Goal: Task Accomplishment & Management: Manage account settings

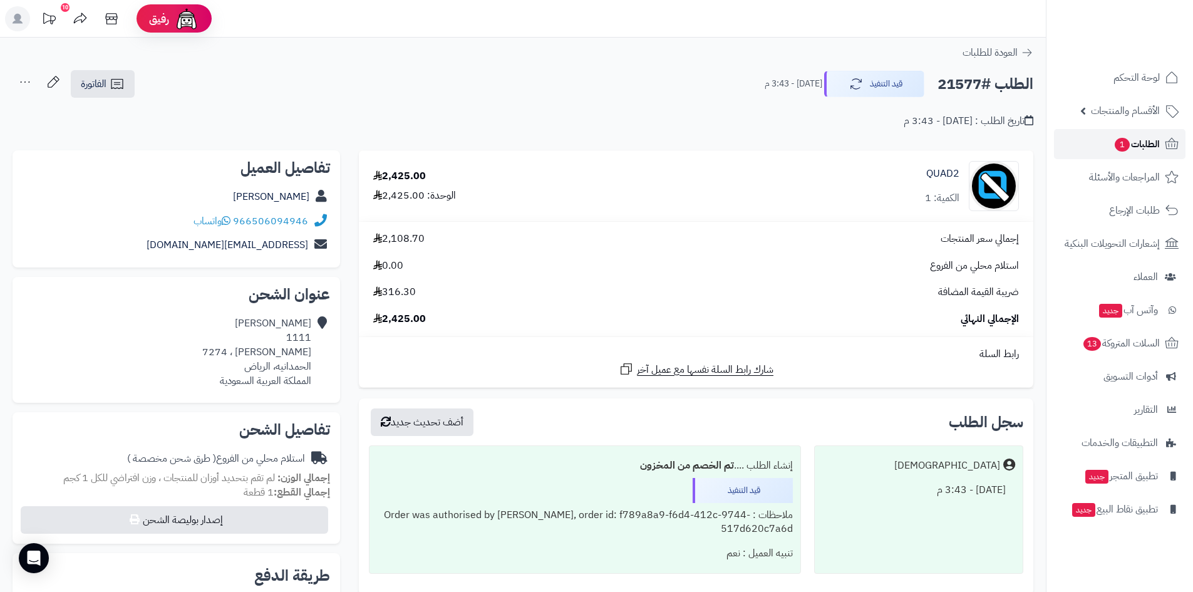
click at [1139, 142] on span "الطلبات 1" at bounding box center [1136, 144] width 46 height 18
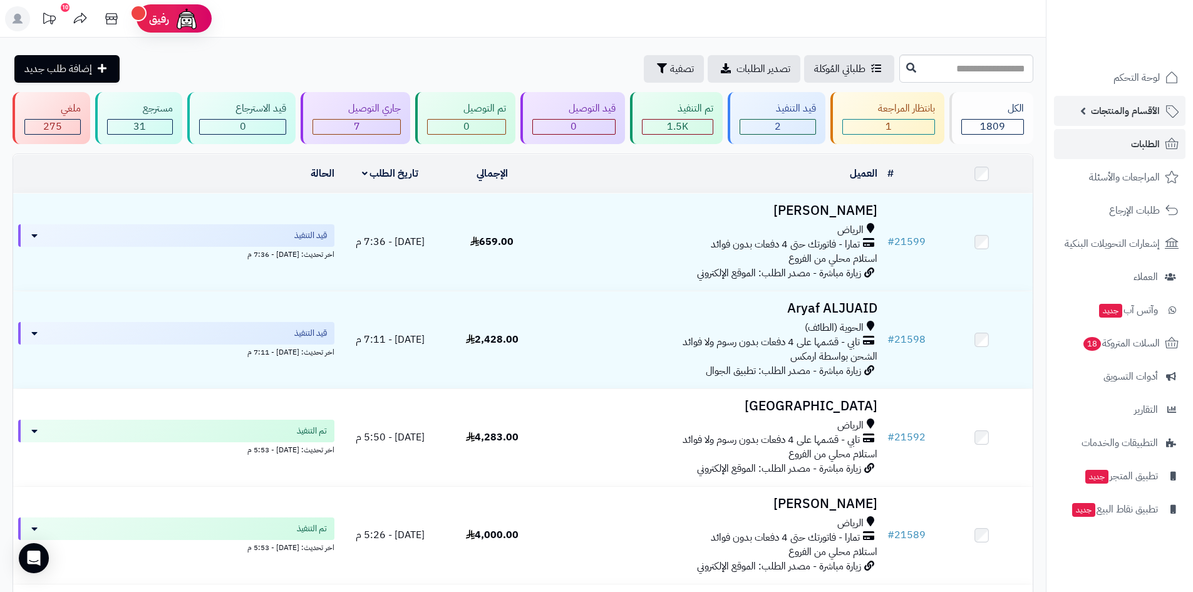
click at [1141, 116] on span "الأقسام والمنتجات" at bounding box center [1125, 111] width 69 height 18
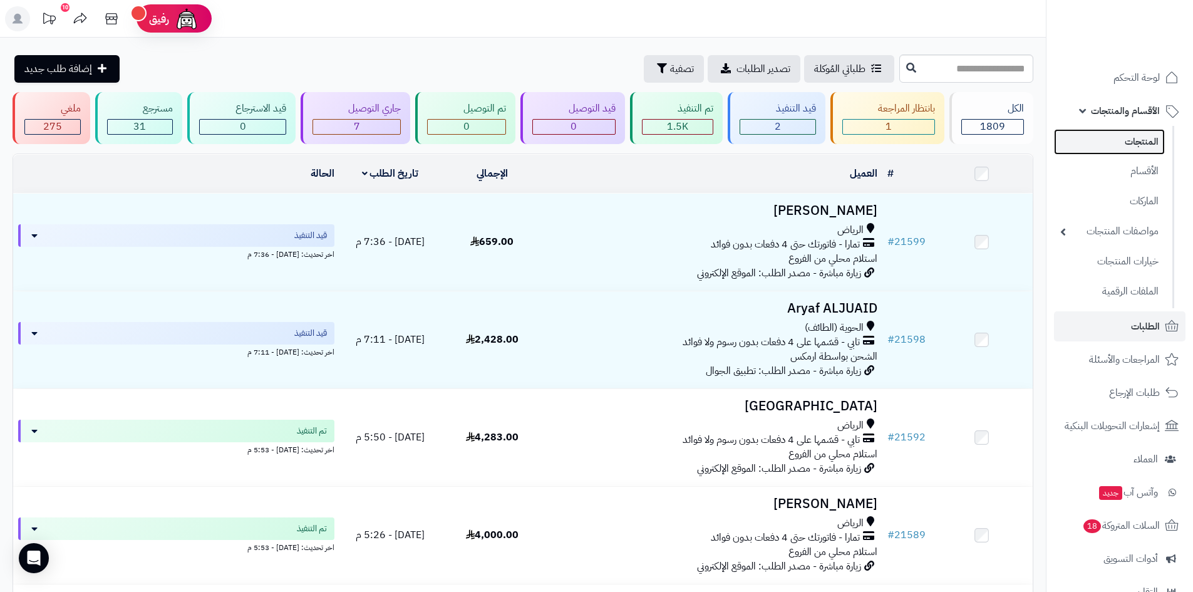
click at [1156, 141] on link "المنتجات" at bounding box center [1109, 142] width 111 height 26
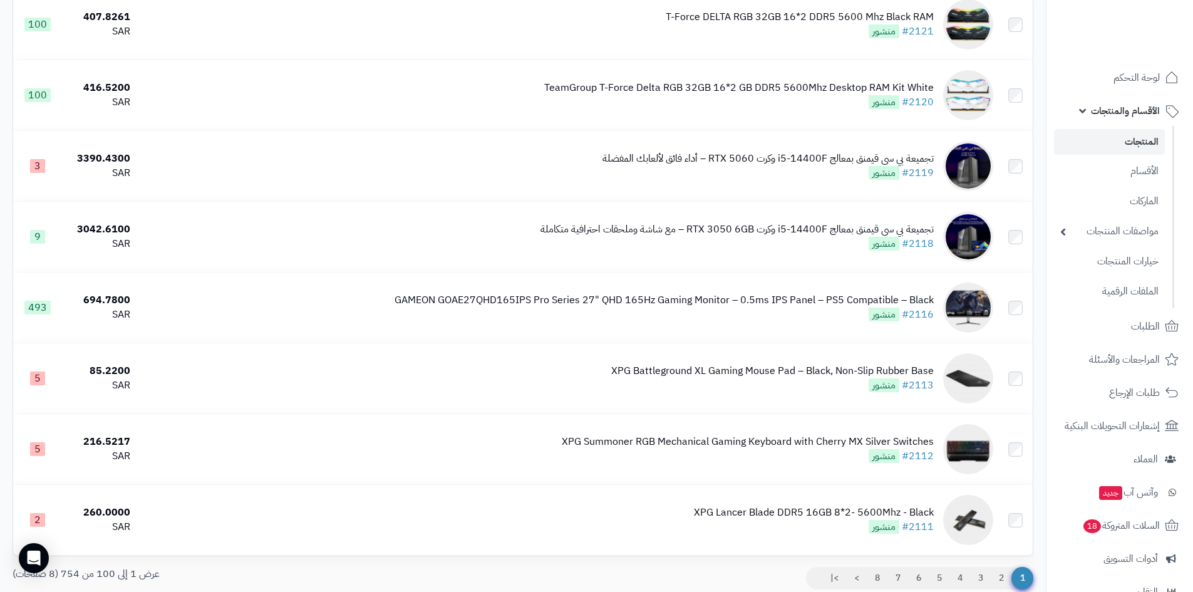
scroll to position [6782, 0]
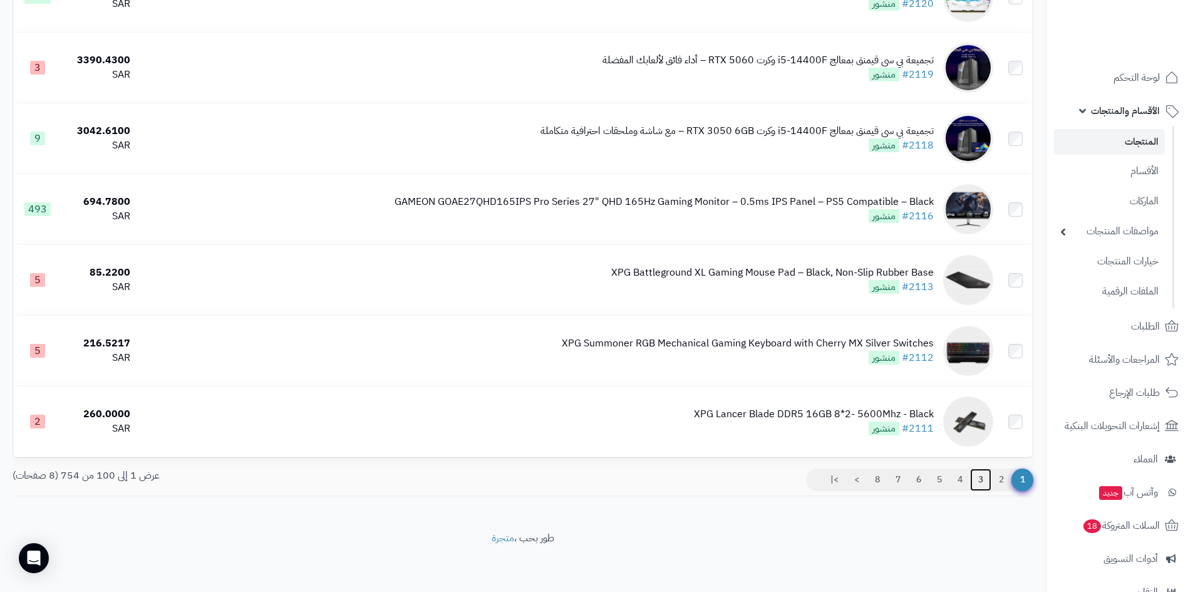
click at [983, 478] on link "3" at bounding box center [980, 479] width 21 height 23
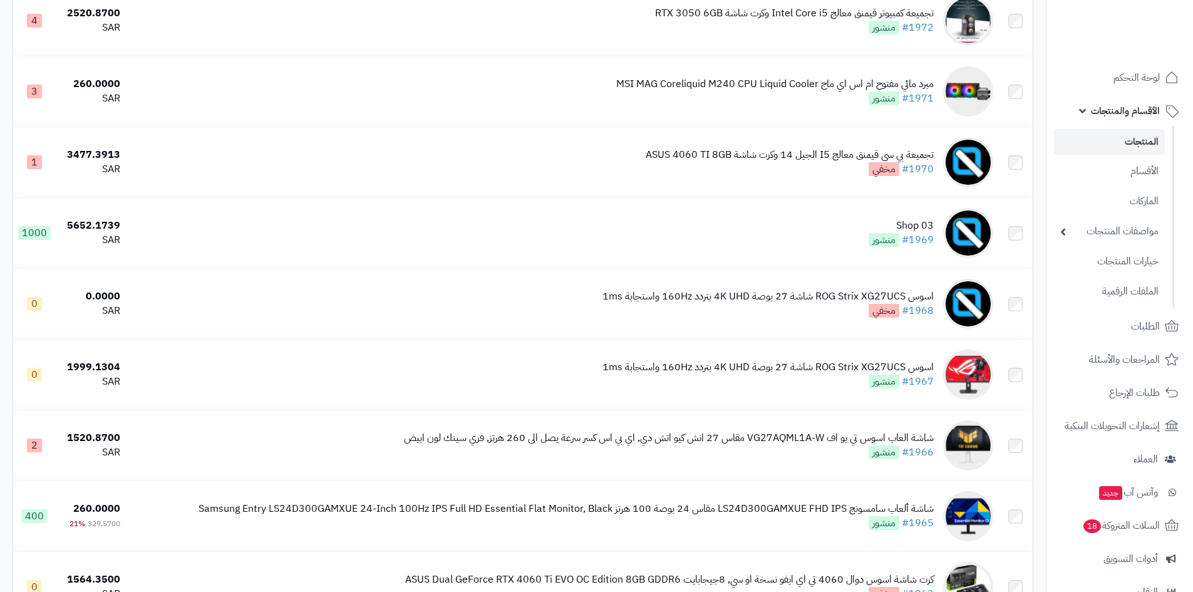
scroll to position [751, 0]
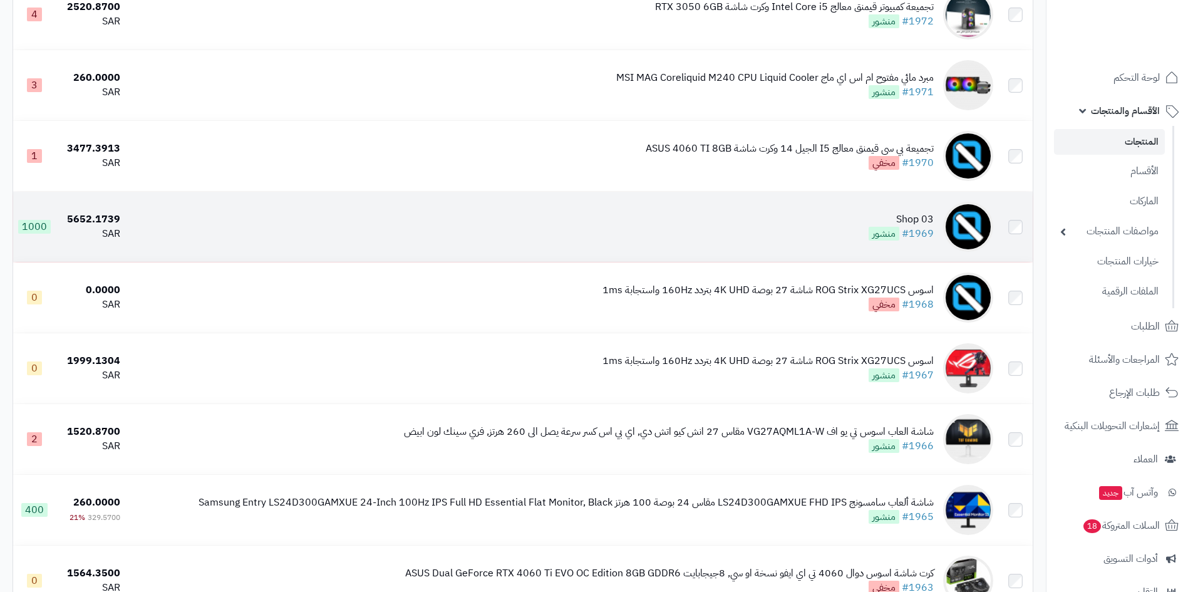
click at [822, 223] on td "03 Shop #1969 منشور" at bounding box center [561, 227] width 873 height 70
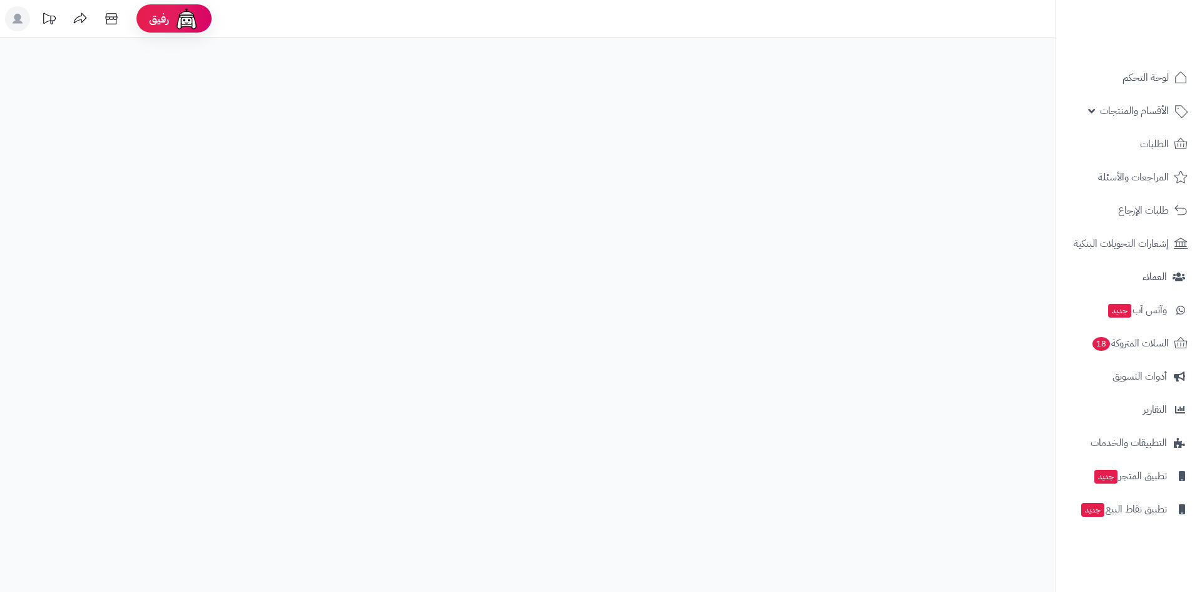
select select
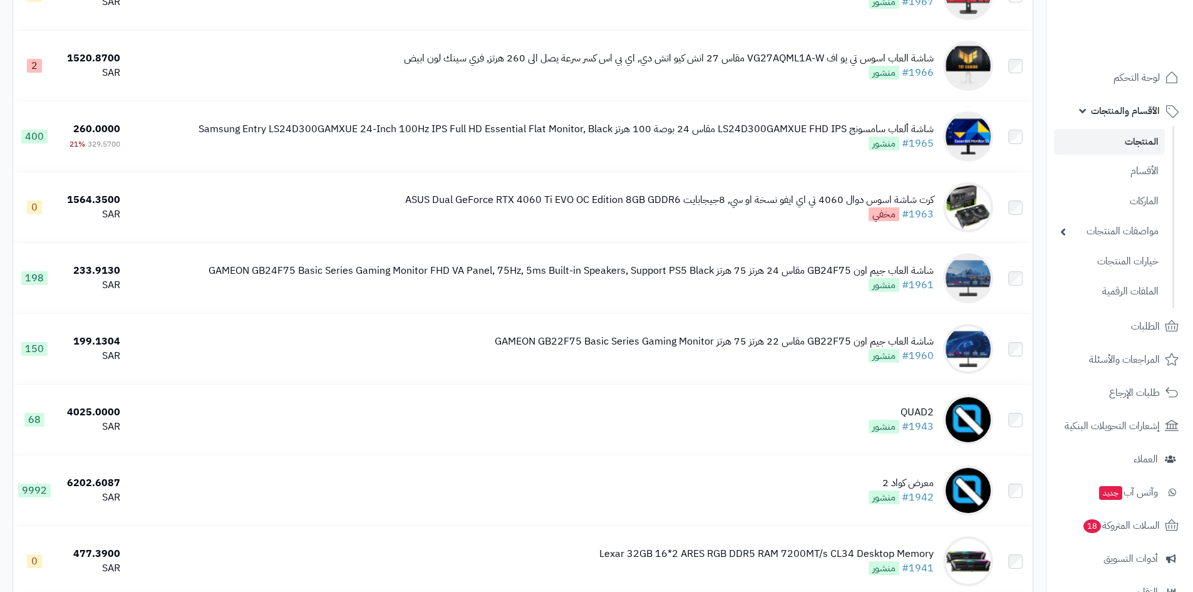
scroll to position [1165, 0]
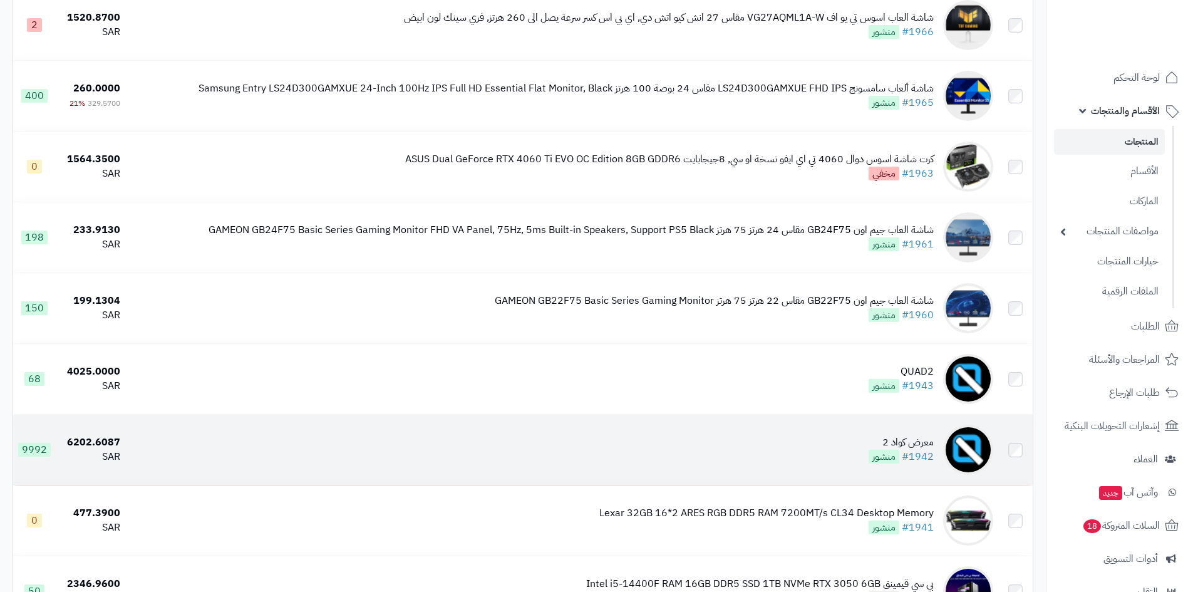
click at [843, 448] on td "معرض كواد 2 #1942 منشور" at bounding box center [561, 449] width 873 height 70
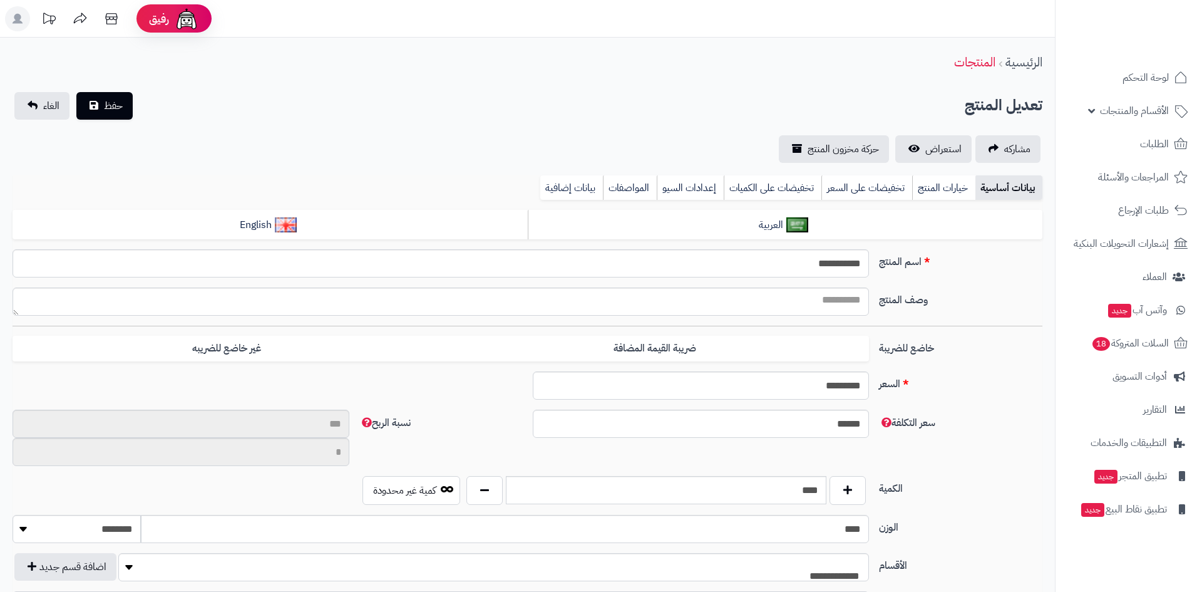
select select
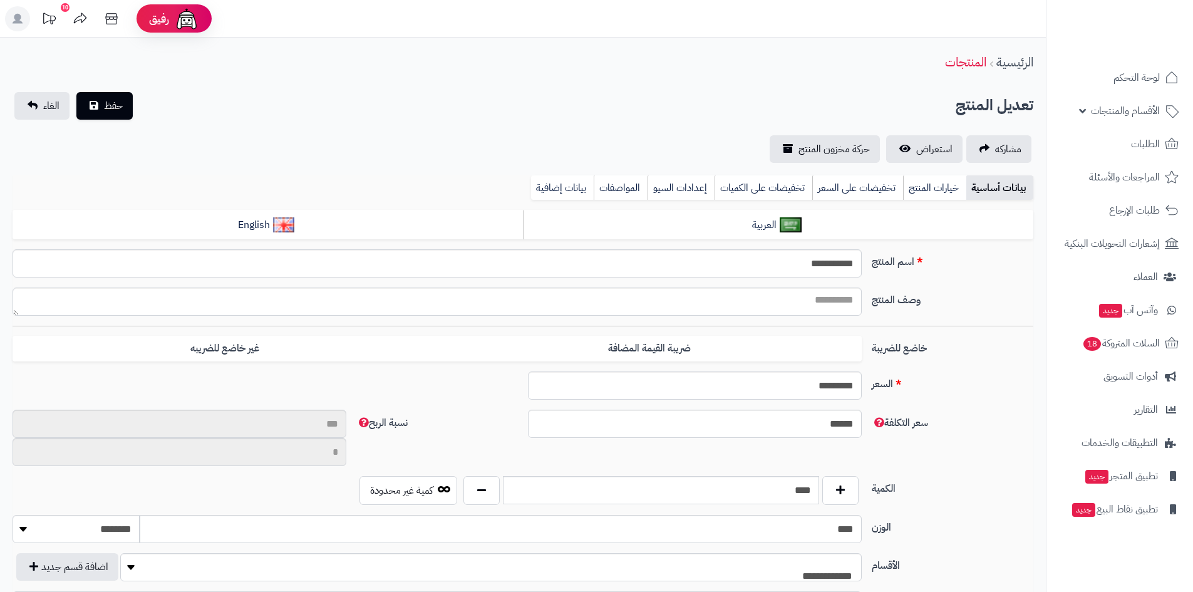
type input "**"
type input "**********"
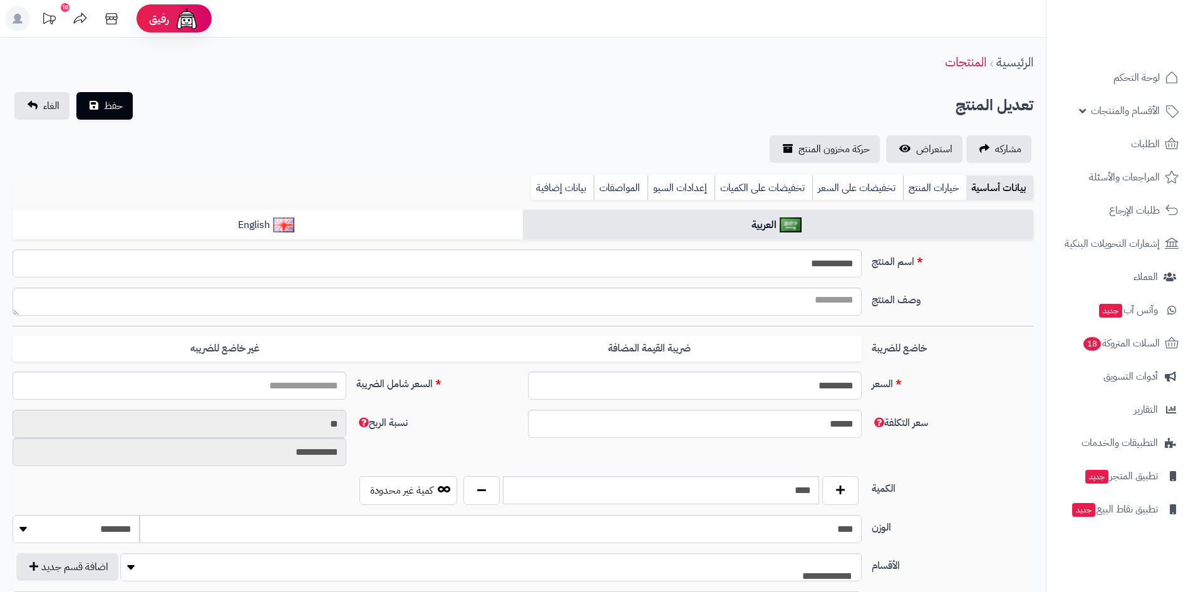
type input "*******"
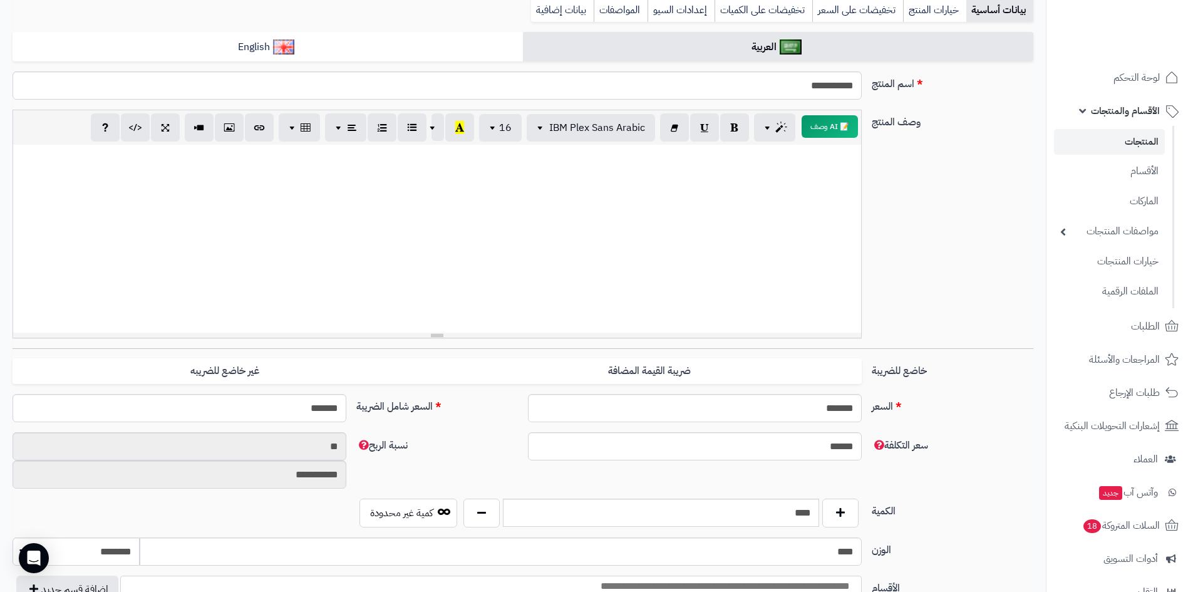
scroll to position [250, 0]
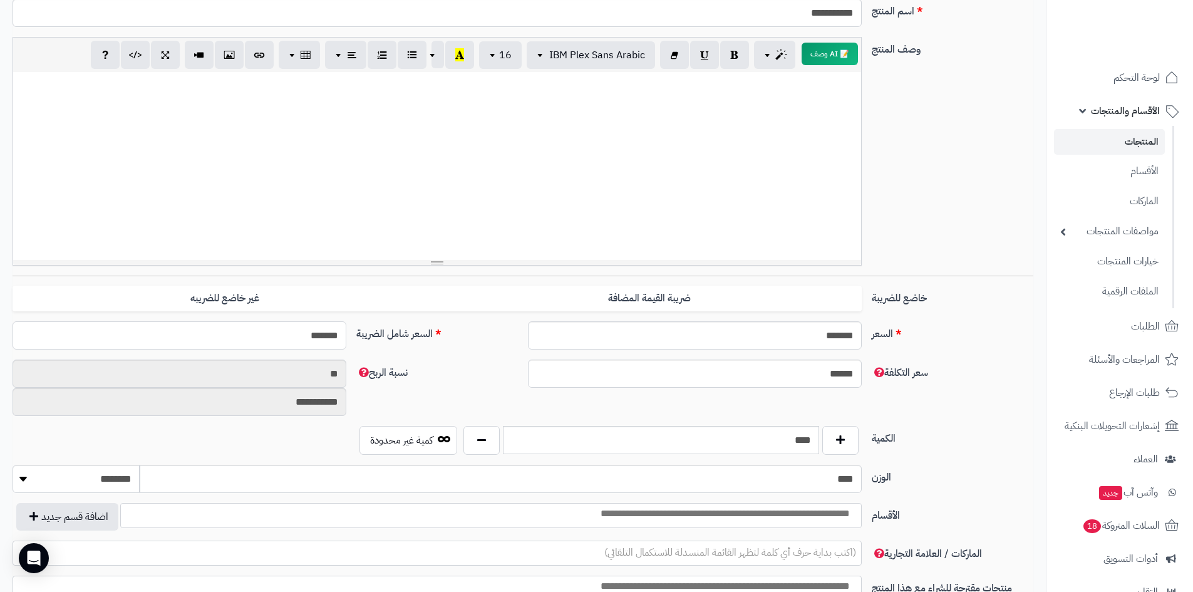
click at [264, 332] on input "*******" at bounding box center [180, 335] width 334 height 28
type input "****"
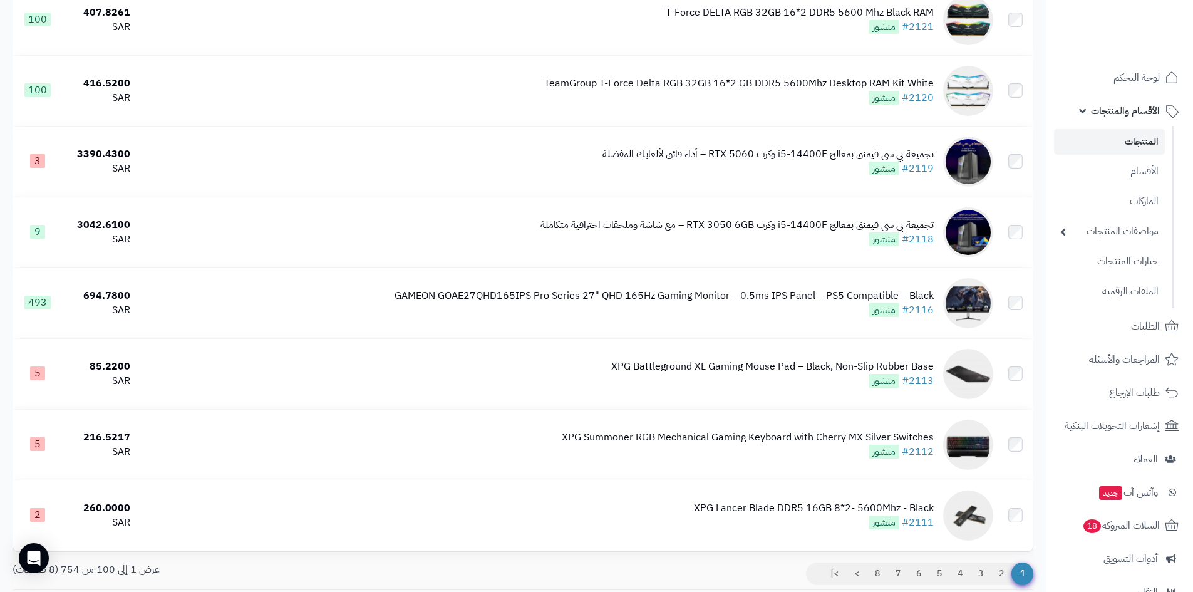
scroll to position [6823, 0]
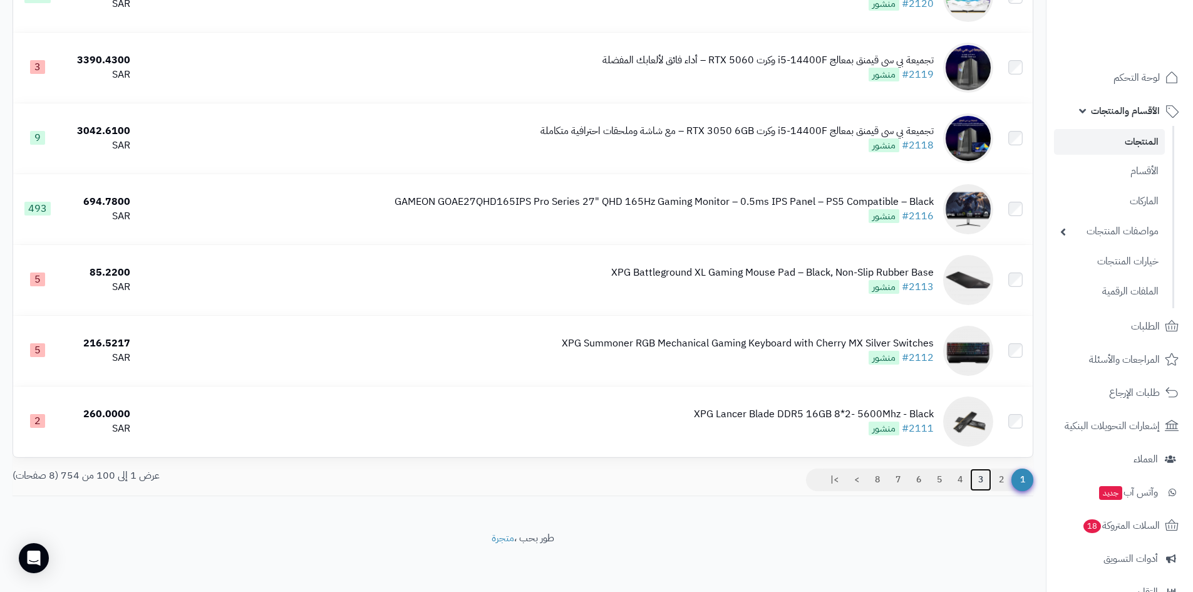
click at [984, 481] on link "3" at bounding box center [980, 479] width 21 height 23
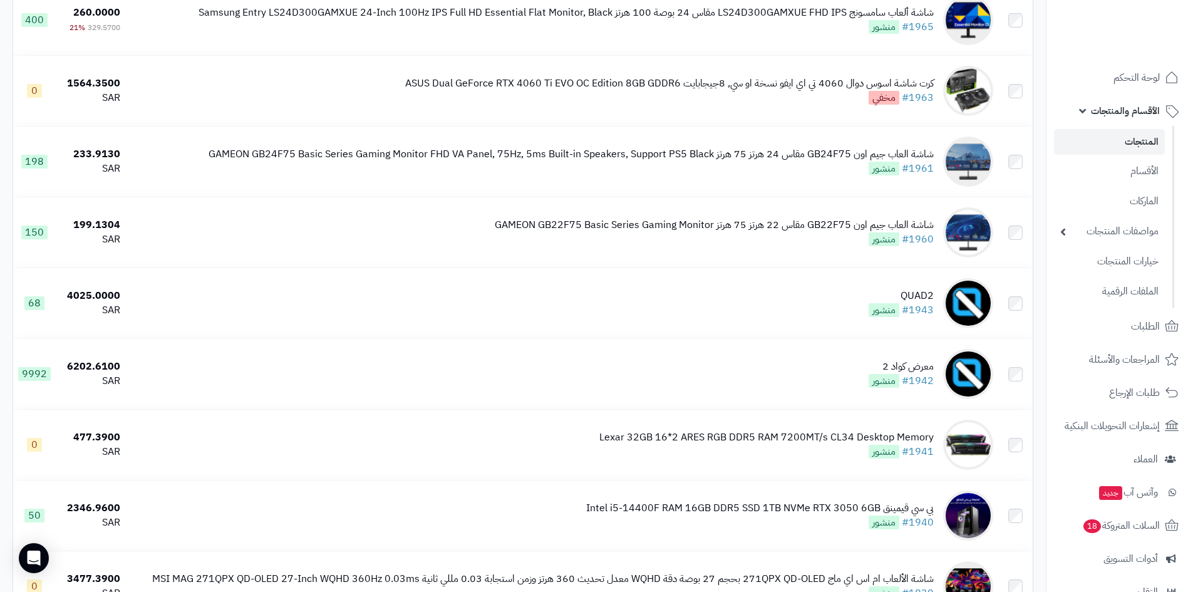
scroll to position [1249, 0]
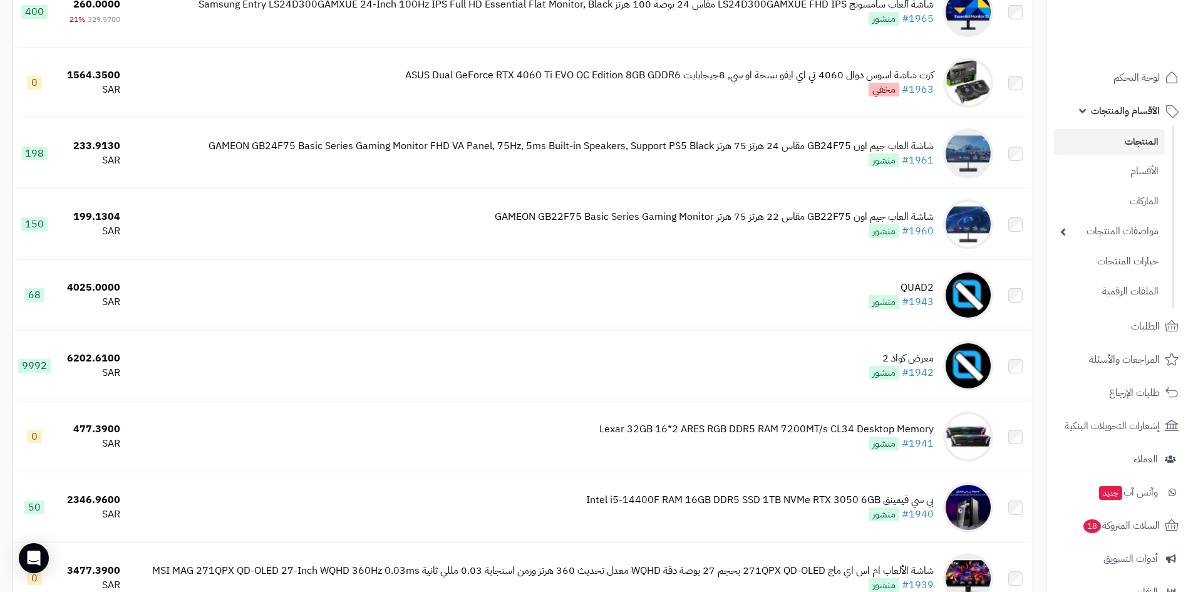
drag, startPoint x: 1194, startPoint y: 57, endPoint x: 1192, endPoint y: 165, distance: 108.3
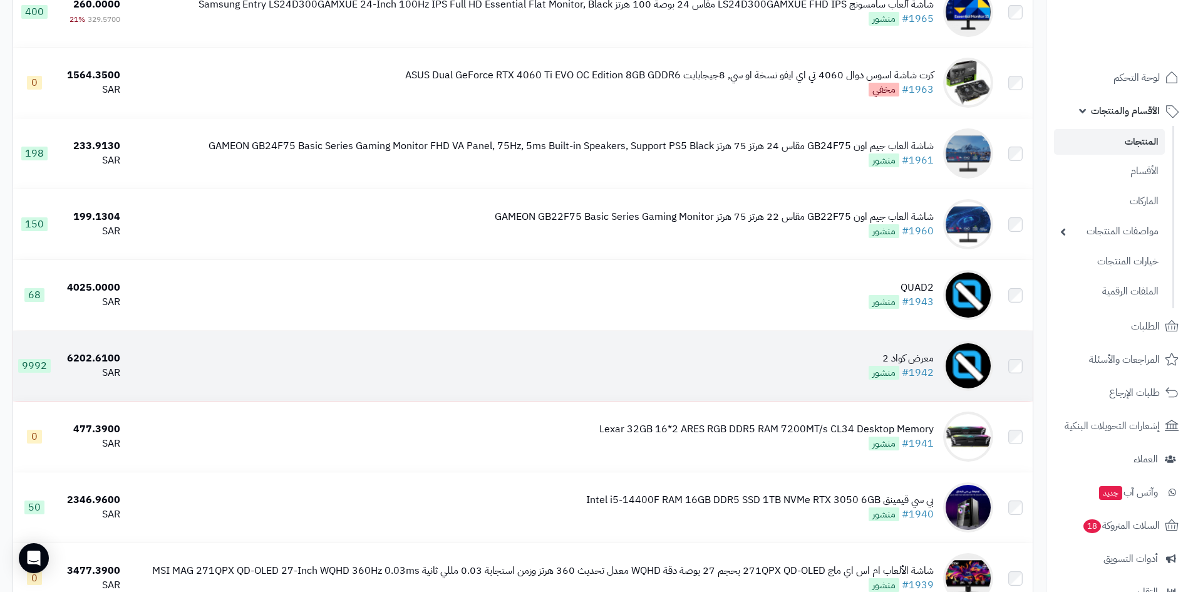
click at [792, 366] on td "معرض كواد 2 #1942 منشور" at bounding box center [561, 366] width 873 height 70
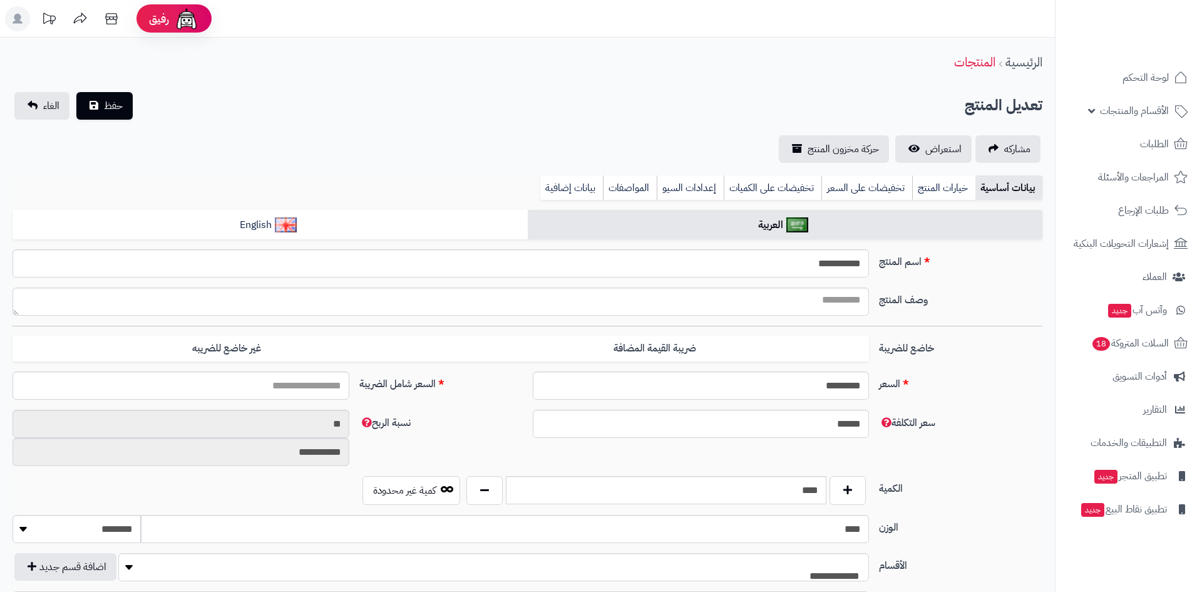
select select
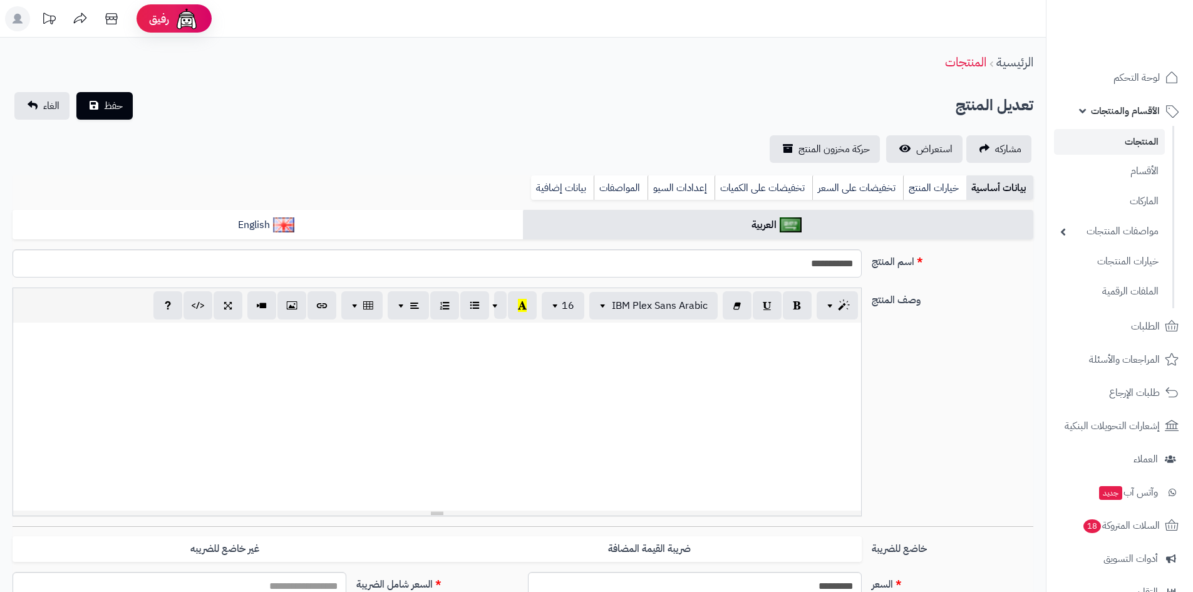
type input "*******"
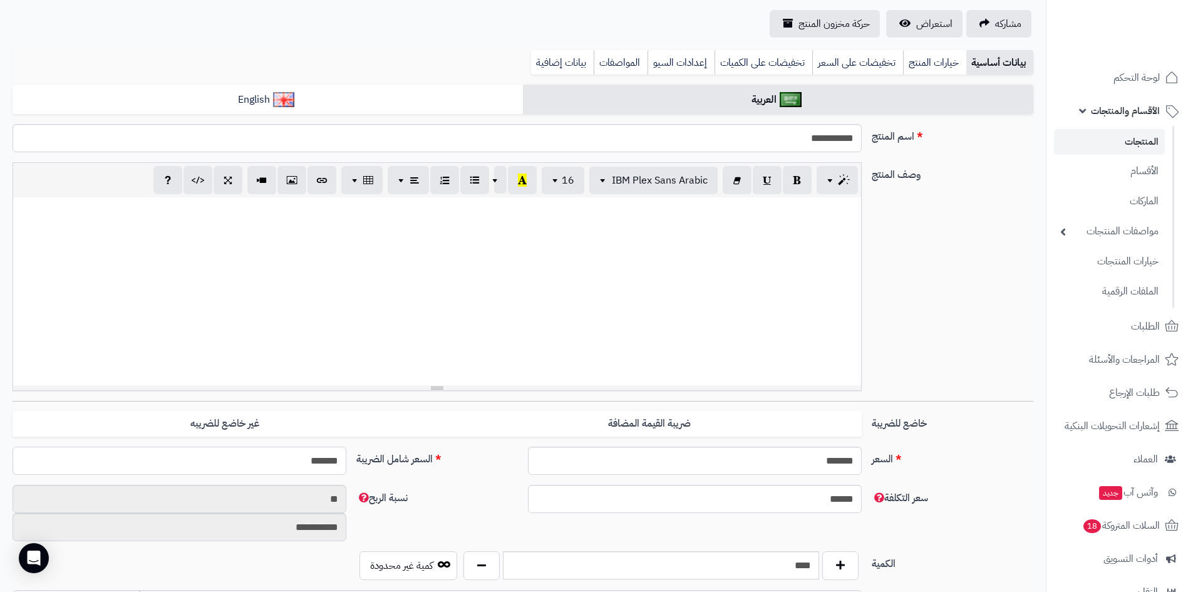
click at [287, 461] on input "*******" at bounding box center [180, 460] width 334 height 28
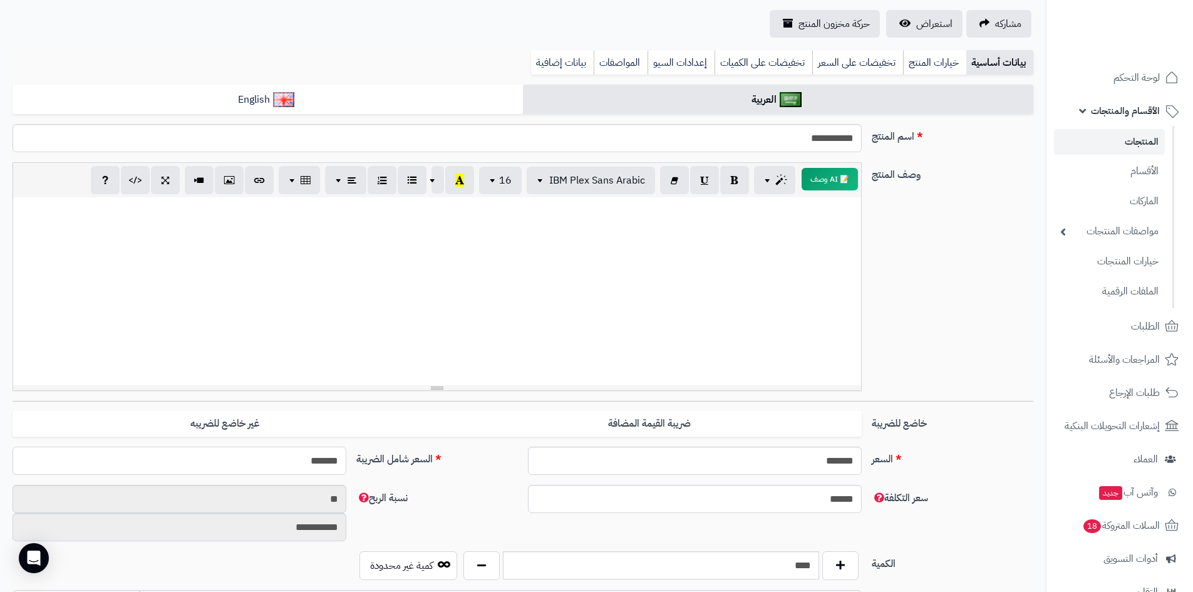
click at [287, 461] on input "*******" at bounding box center [180, 460] width 334 height 28
type input "****"
type input "**********"
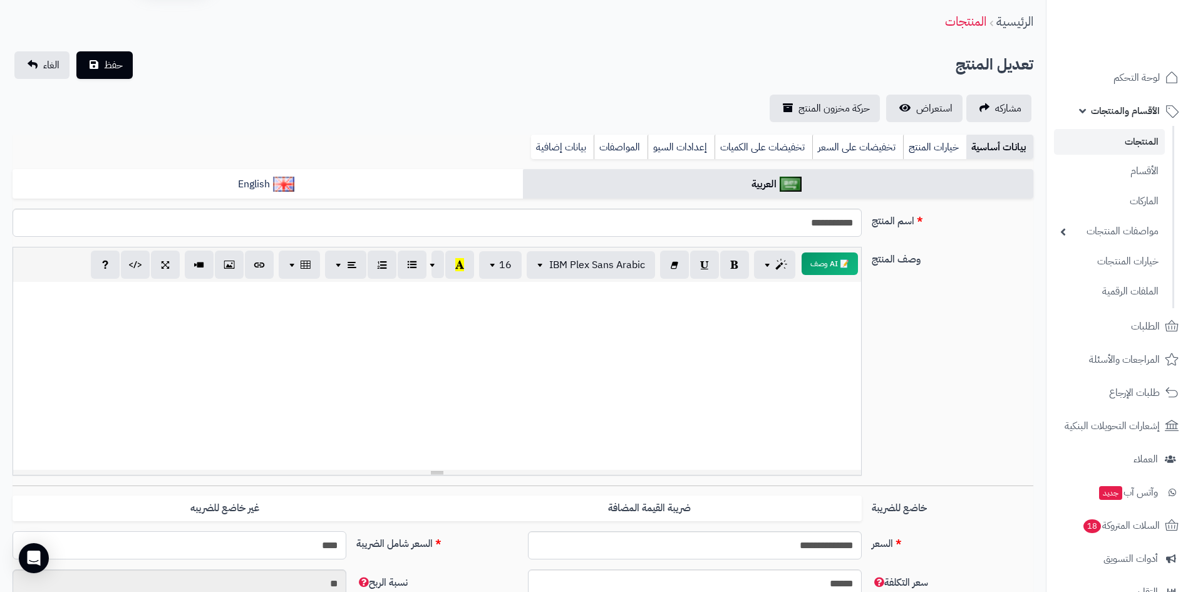
scroll to position [63, 0]
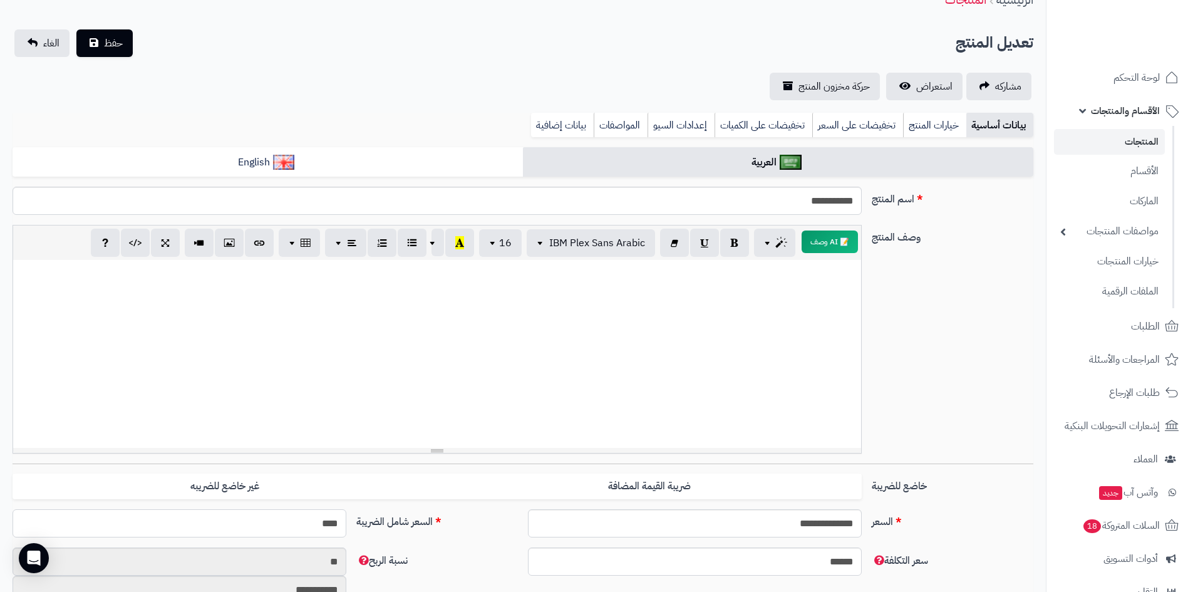
click at [303, 523] on input "****" at bounding box center [180, 523] width 334 height 28
drag, startPoint x: 303, startPoint y: 523, endPoint x: 293, endPoint y: 510, distance: 16.0
click at [302, 523] on input "****" at bounding box center [180, 523] width 334 height 28
type input "****"
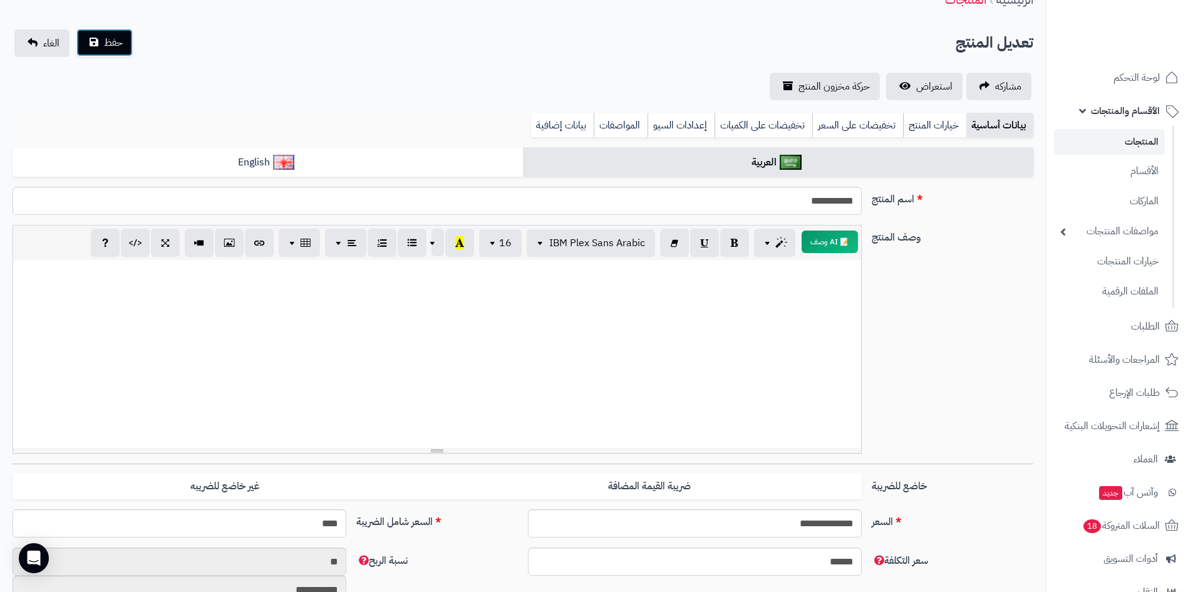
type input "**********"
click at [126, 54] on button "حفظ" at bounding box center [104, 43] width 56 height 28
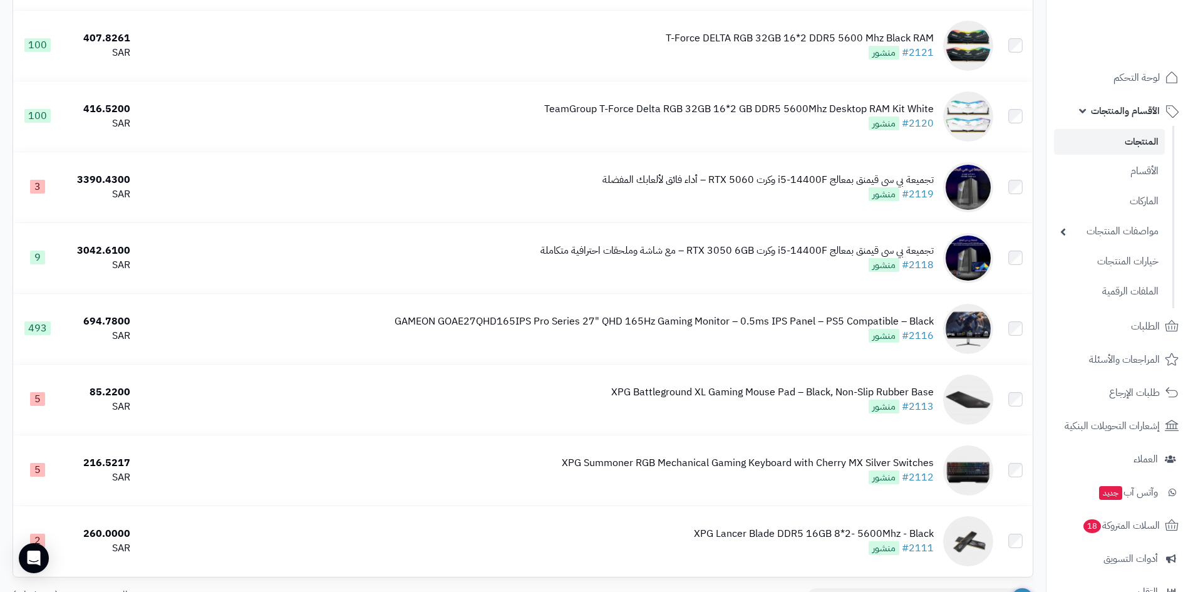
scroll to position [6823, 0]
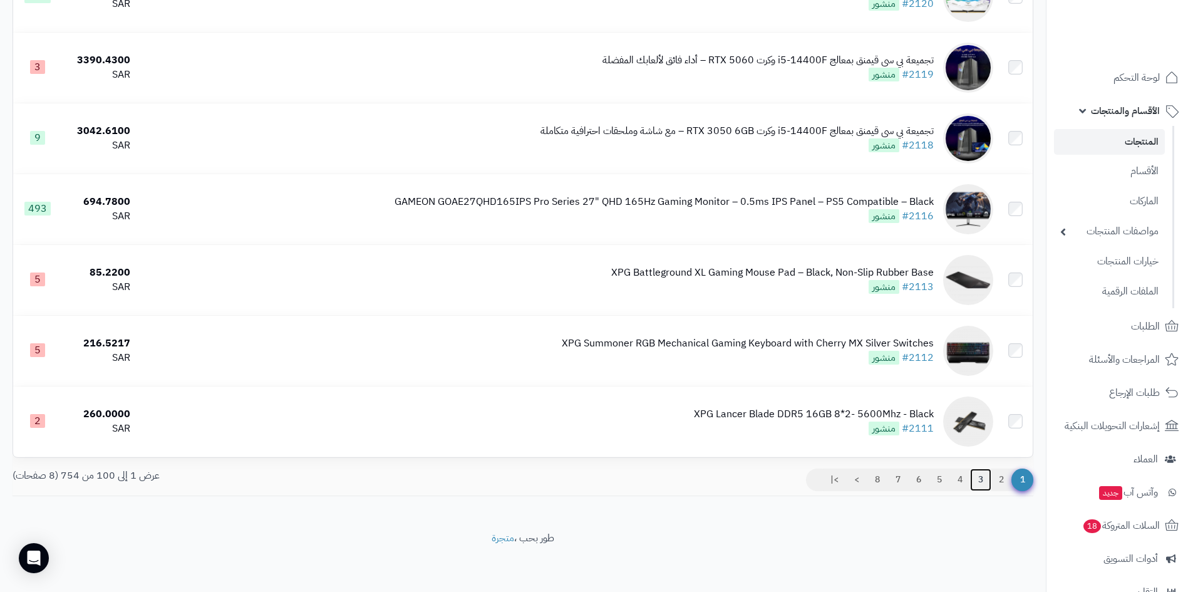
click at [978, 481] on link "3" at bounding box center [980, 479] width 21 height 23
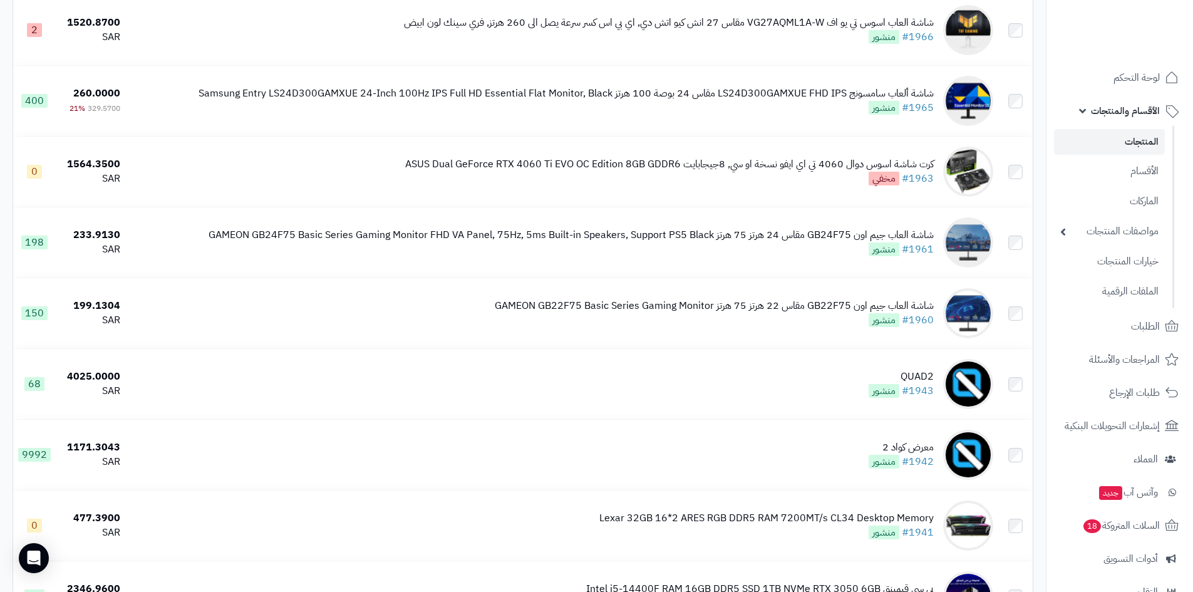
scroll to position [1168, 0]
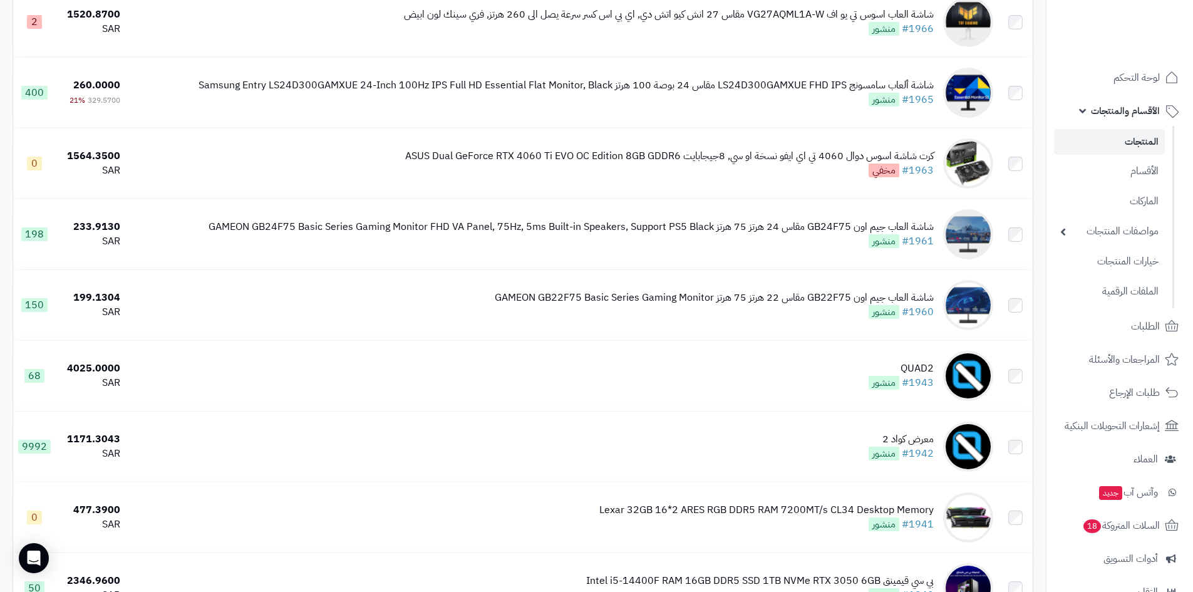
drag, startPoint x: 1196, startPoint y: 51, endPoint x: 1194, endPoint y: 143, distance: 91.4
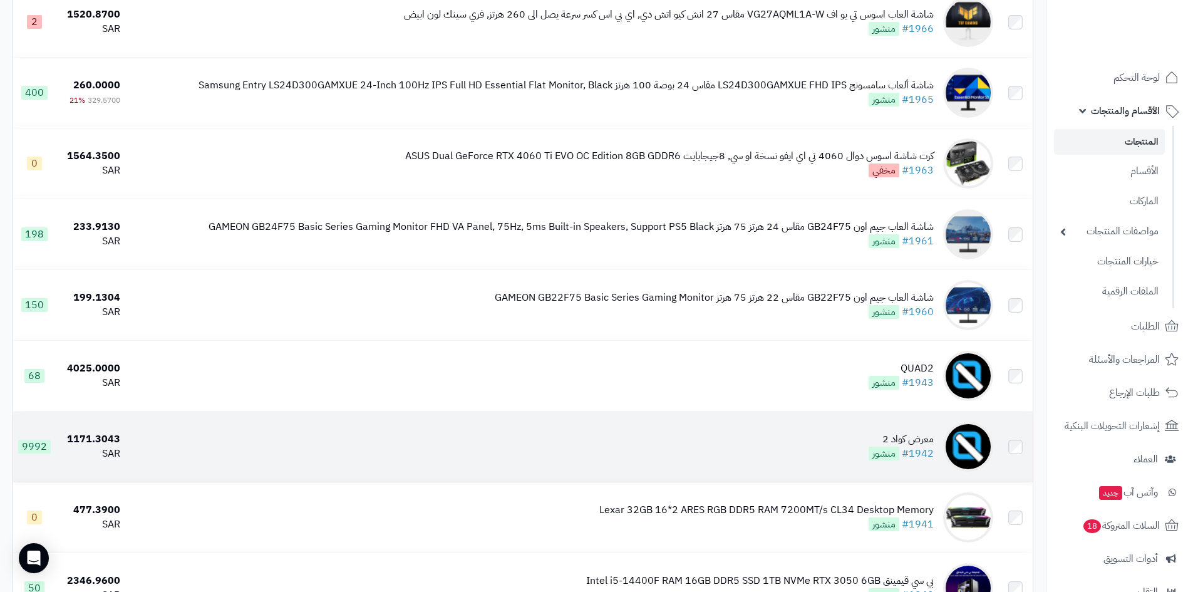
click at [828, 449] on td "معرض كواد 2 #1942 منشور" at bounding box center [561, 446] width 873 height 70
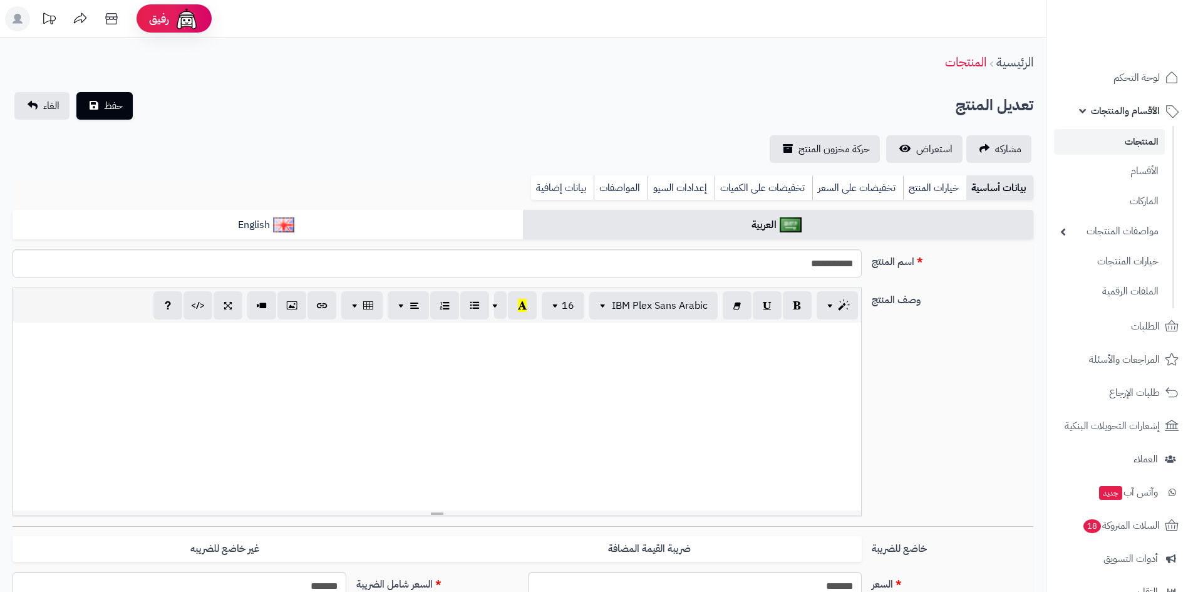
select select
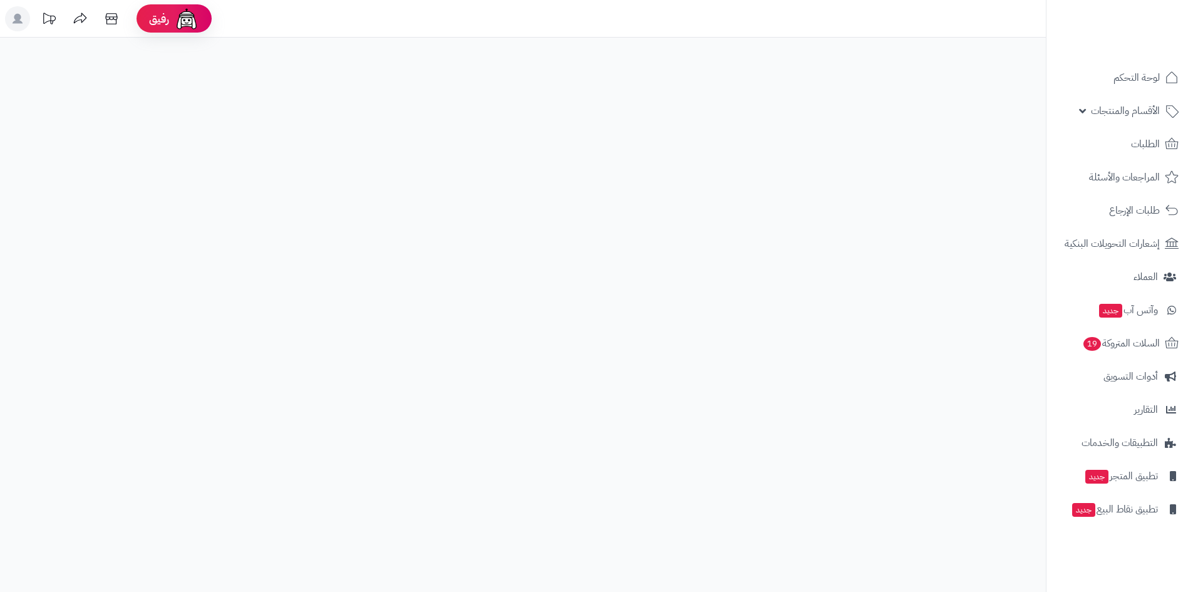
select select
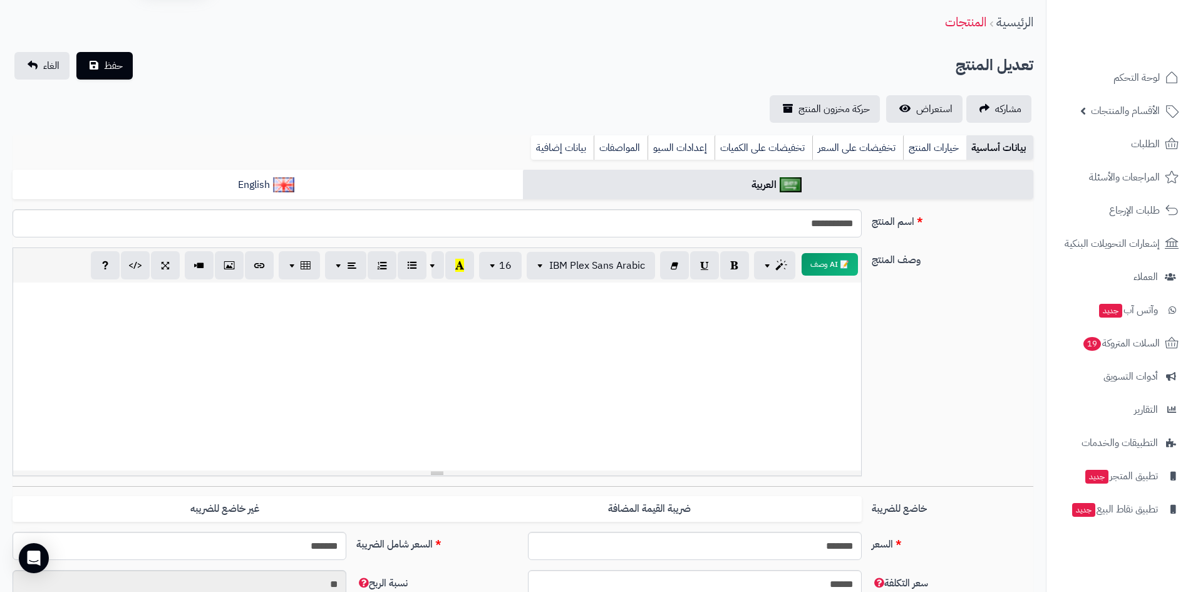
scroll to position [63, 0]
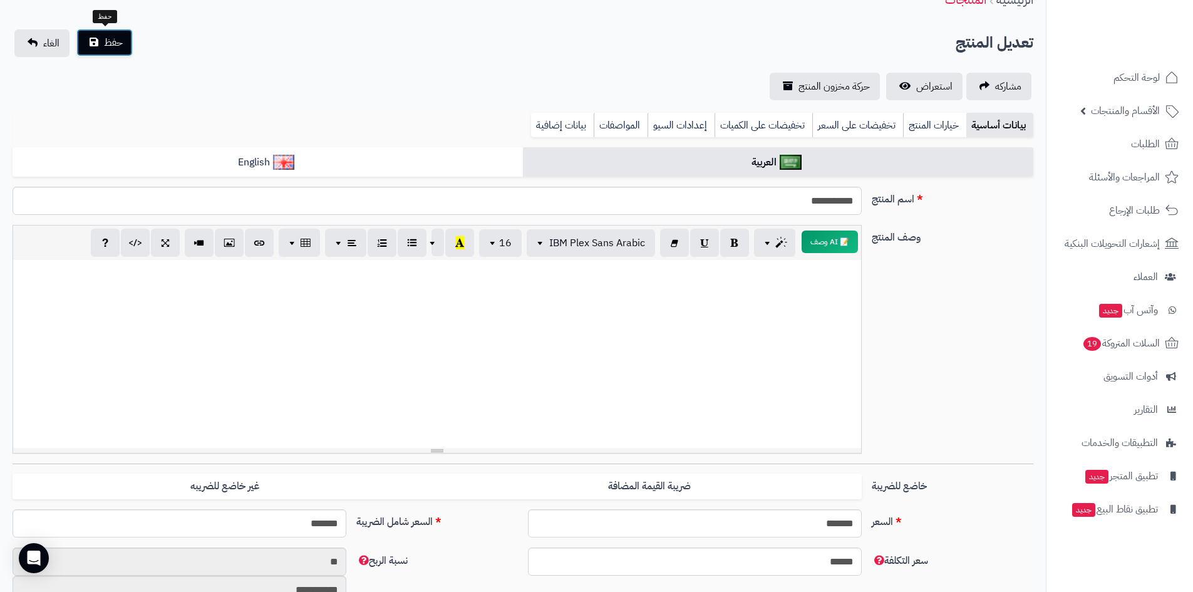
click at [98, 41] on button "حفظ" at bounding box center [104, 43] width 56 height 28
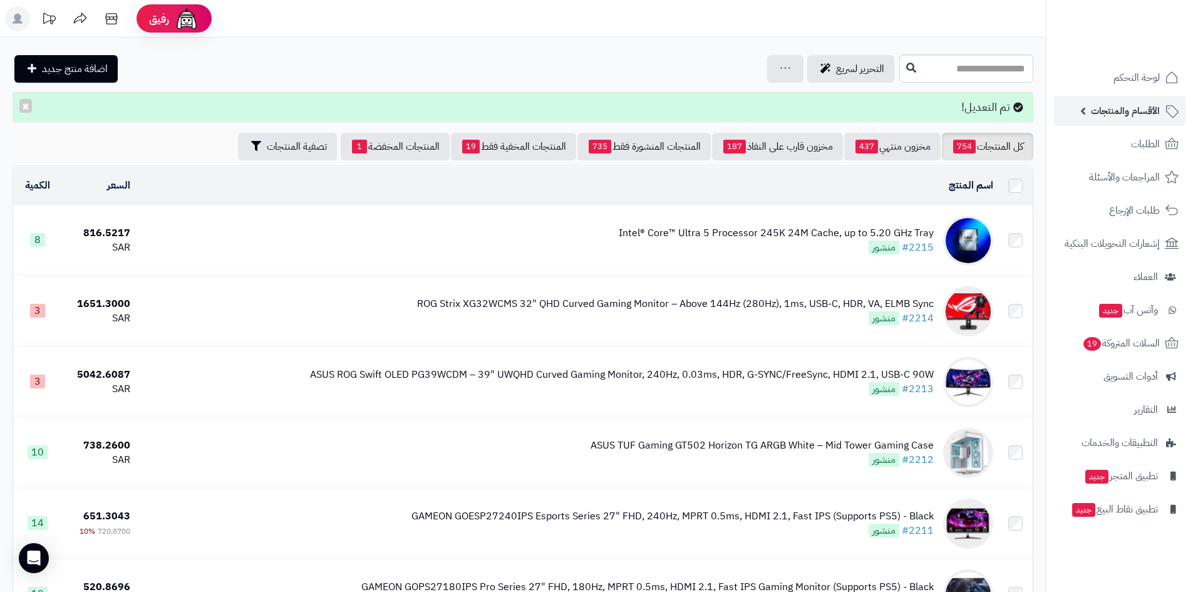
click at [1128, 115] on span "الأقسام والمنتجات" at bounding box center [1125, 111] width 69 height 18
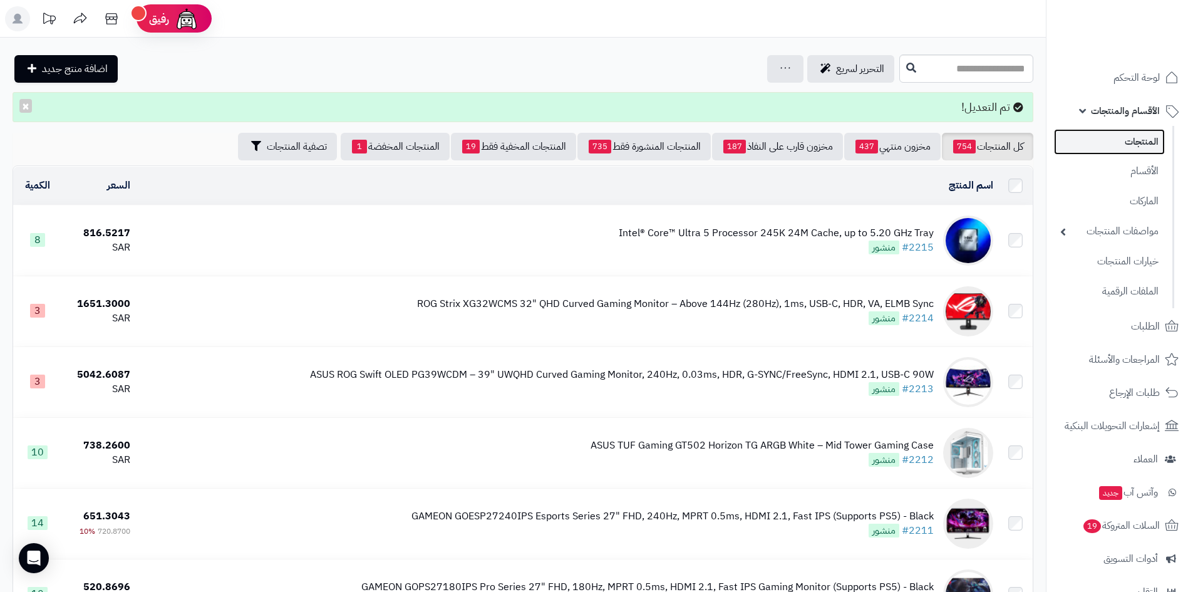
click at [1146, 143] on link "المنتجات" at bounding box center [1109, 142] width 111 height 26
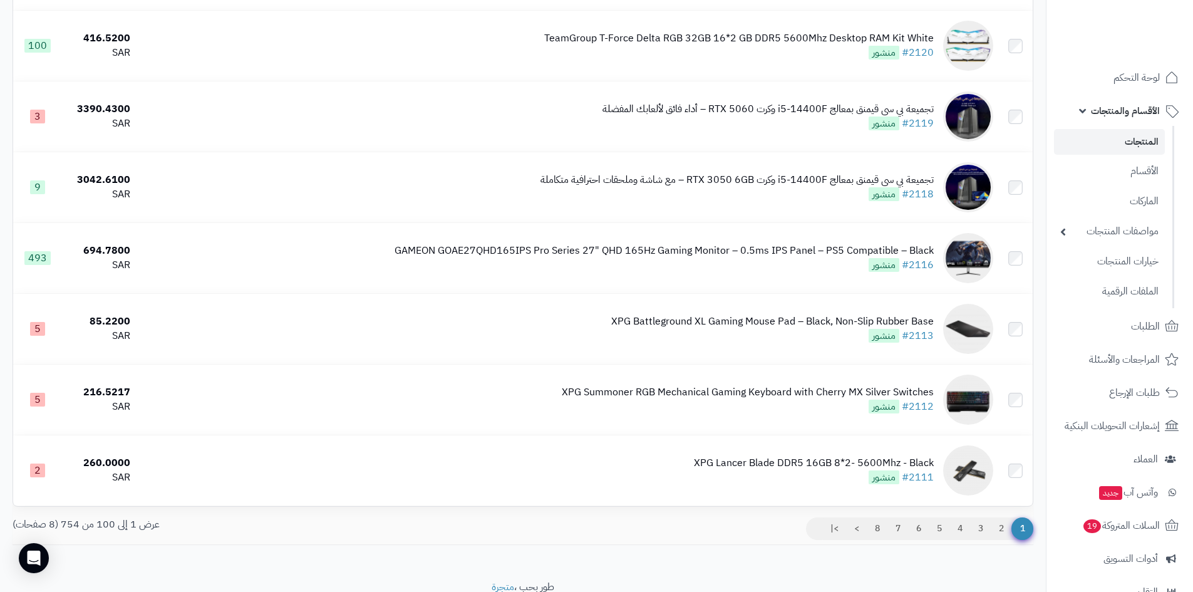
scroll to position [6782, 0]
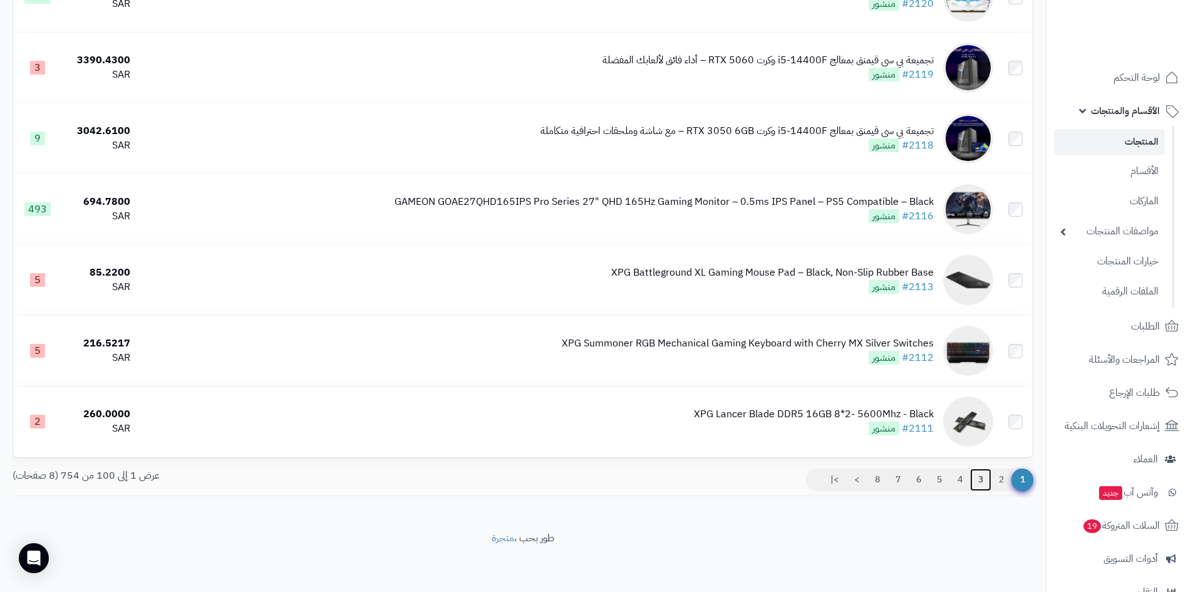
click at [982, 474] on link "3" at bounding box center [980, 479] width 21 height 23
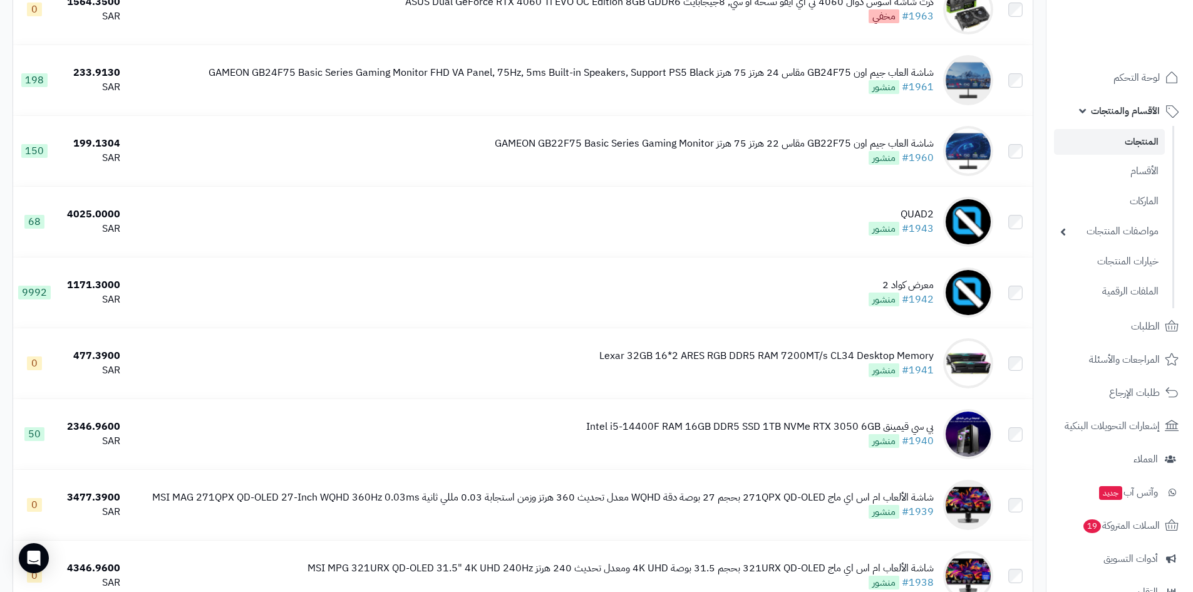
scroll to position [1314, 0]
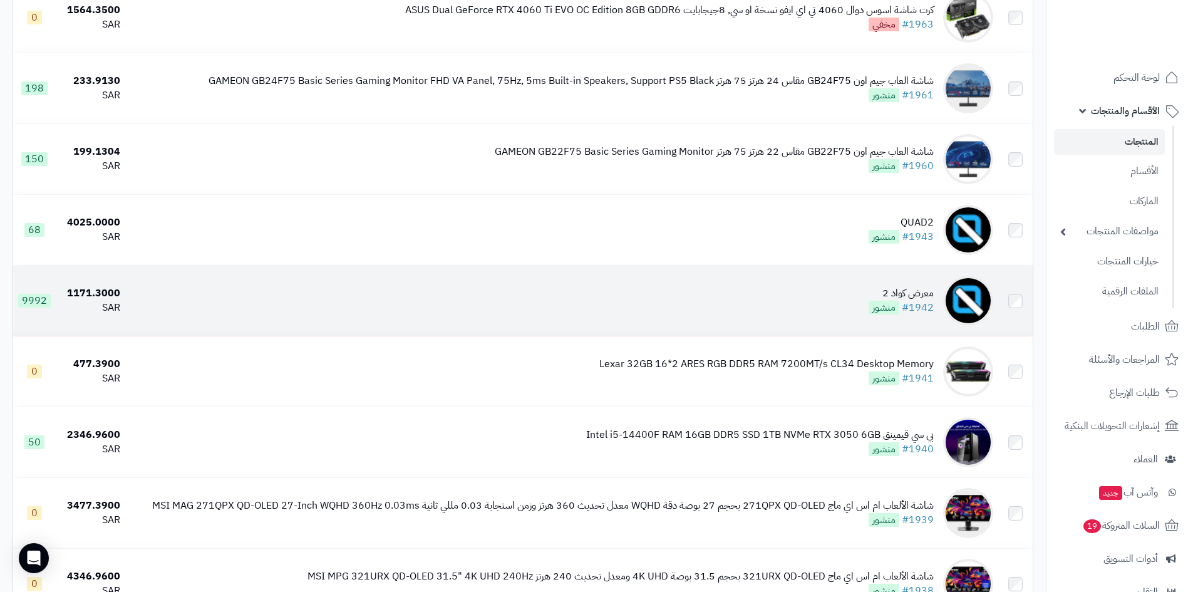
click at [847, 292] on td "معرض كواد 2 #1942 منشور" at bounding box center [561, 300] width 873 height 70
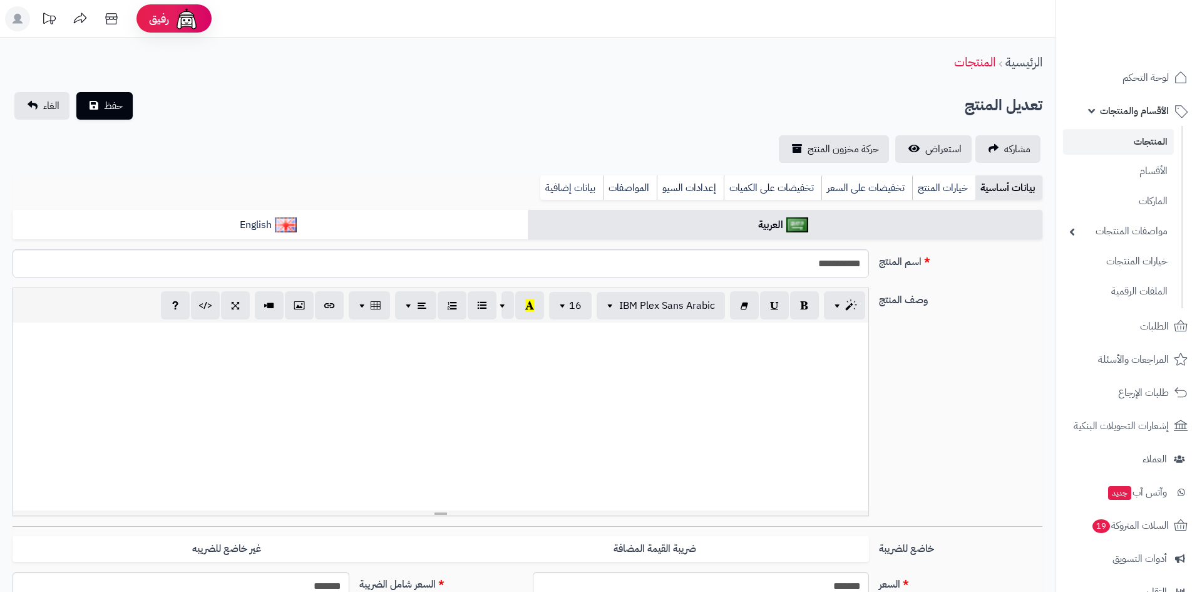
select select
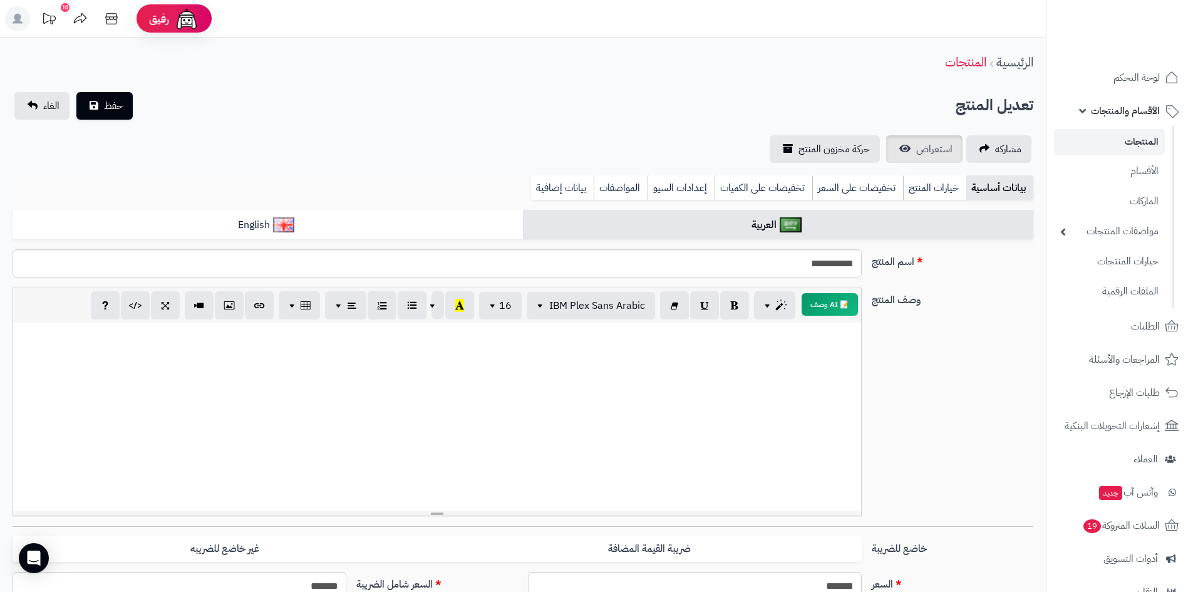
drag, startPoint x: 930, startPoint y: 163, endPoint x: 930, endPoint y: 154, distance: 8.8
click at [930, 160] on div "**********" at bounding box center [522, 598] width 1045 height 1121
click at [929, 150] on span "استعراض" at bounding box center [934, 148] width 36 height 15
click at [1127, 114] on span "الأقسام والمنتجات" at bounding box center [1125, 111] width 69 height 18
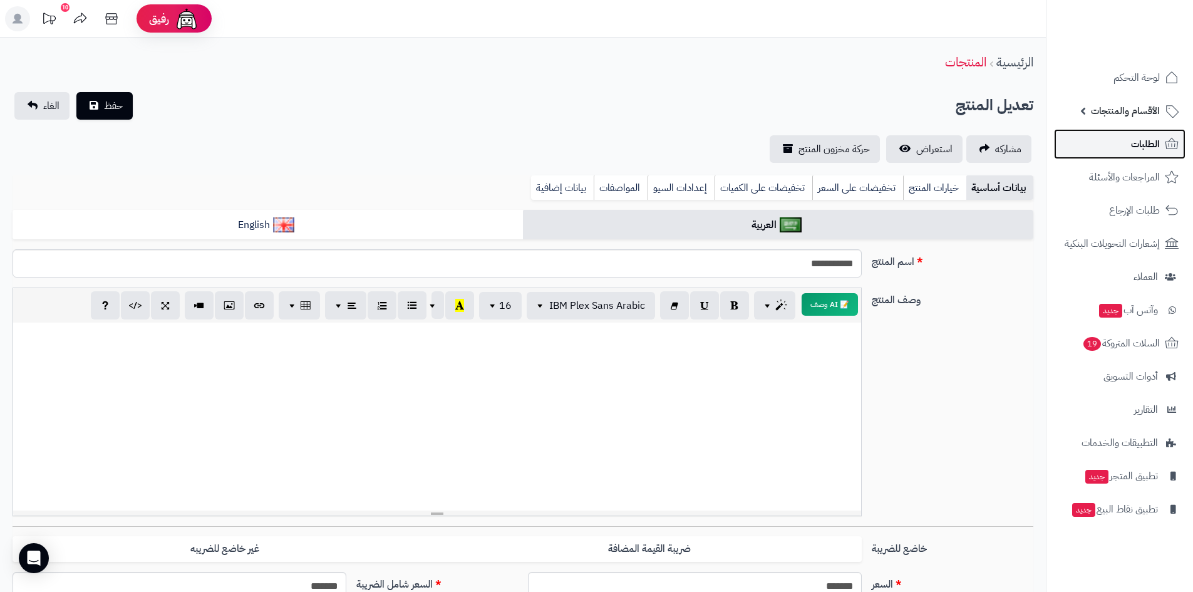
drag, startPoint x: 1139, startPoint y: 138, endPoint x: 1138, endPoint y: 145, distance: 6.5
click at [1139, 138] on span "الطلبات" at bounding box center [1145, 144] width 29 height 18
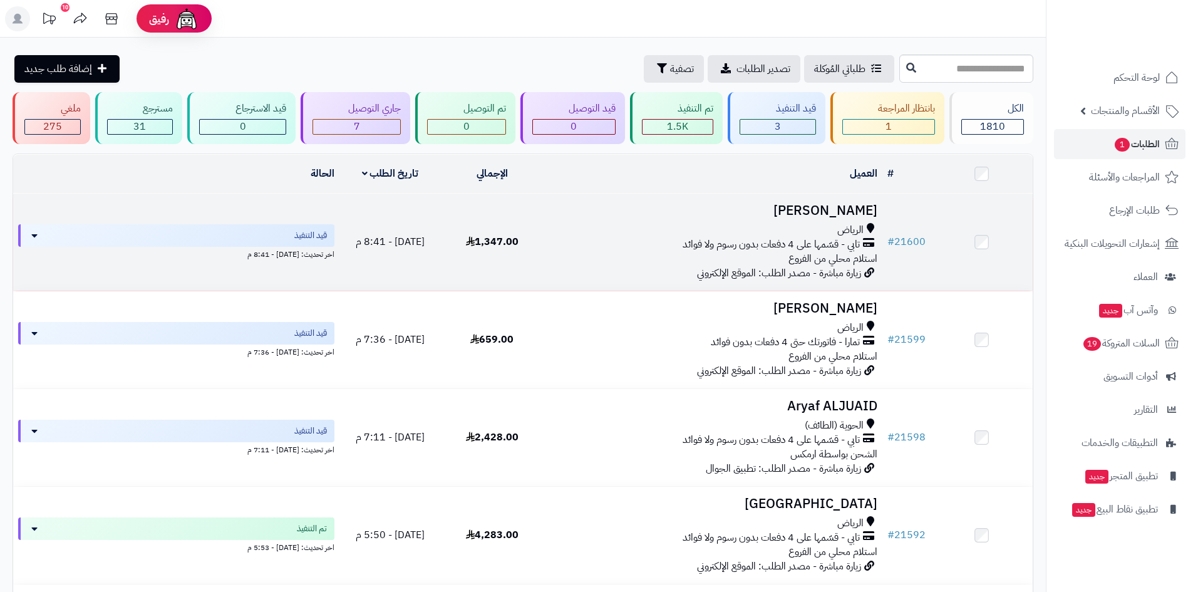
click at [588, 232] on div "الرياض" at bounding box center [712, 230] width 329 height 14
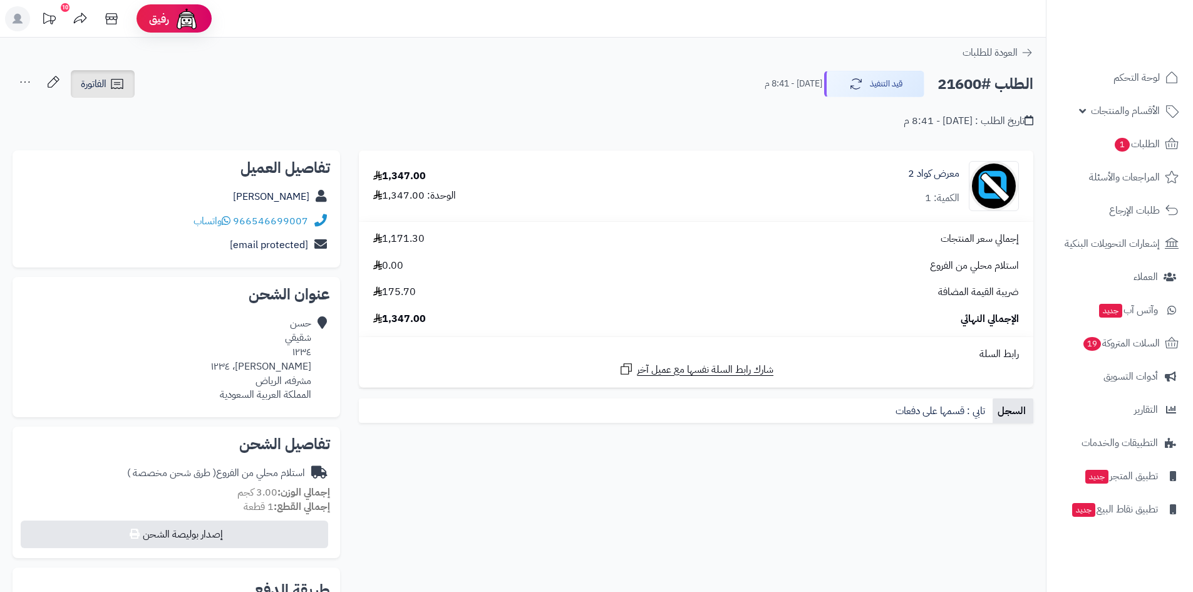
click at [110, 79] on icon at bounding box center [117, 83] width 15 height 15
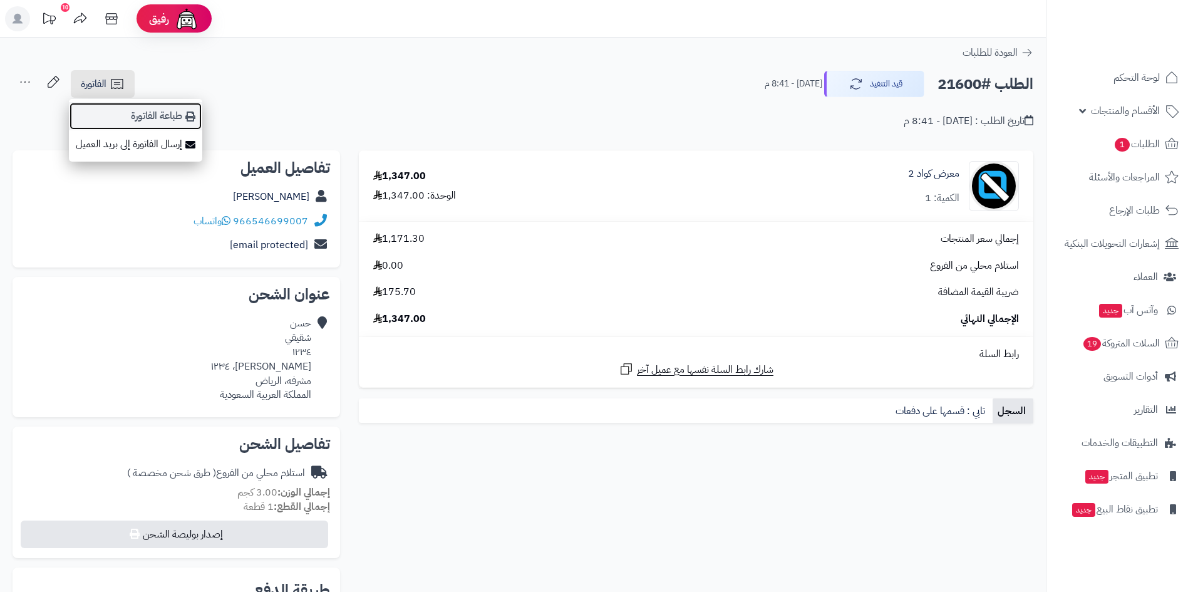
click at [168, 118] on link "طباعة الفاتورة" at bounding box center [135, 116] width 133 height 28
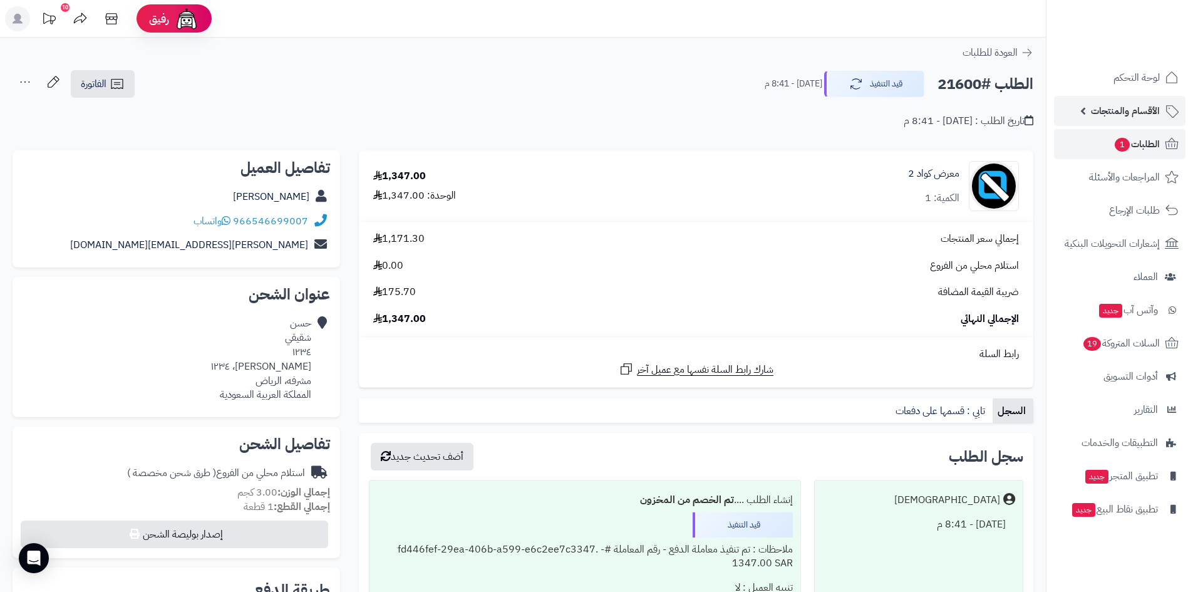
click at [1127, 113] on span "الأقسام والمنتجات" at bounding box center [1125, 111] width 69 height 18
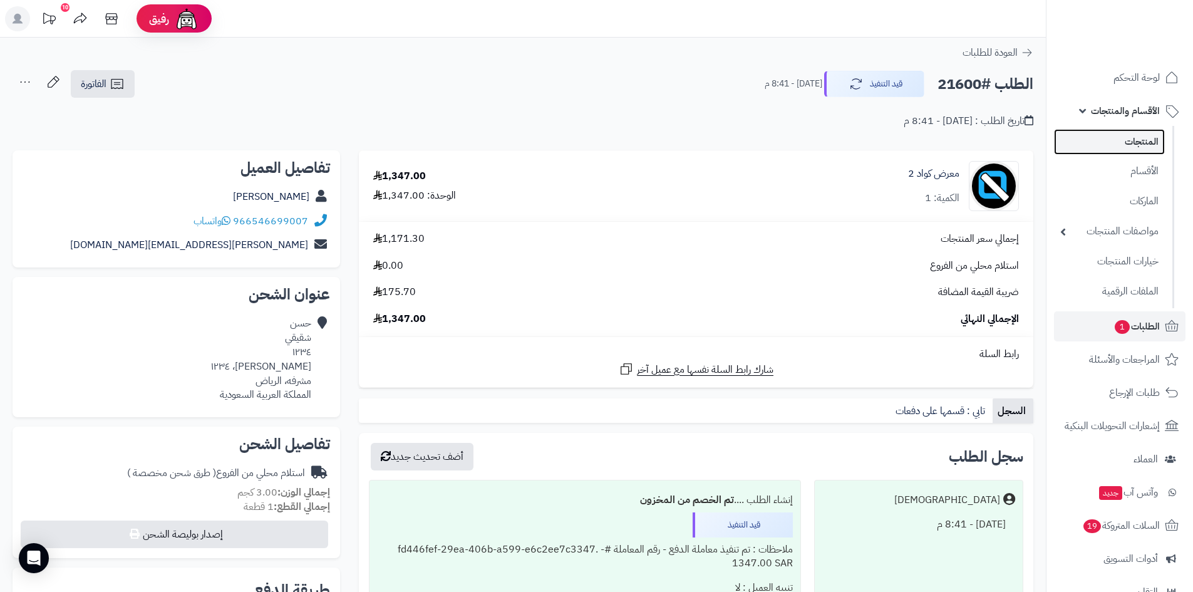
click at [1133, 143] on link "المنتجات" at bounding box center [1109, 142] width 111 height 26
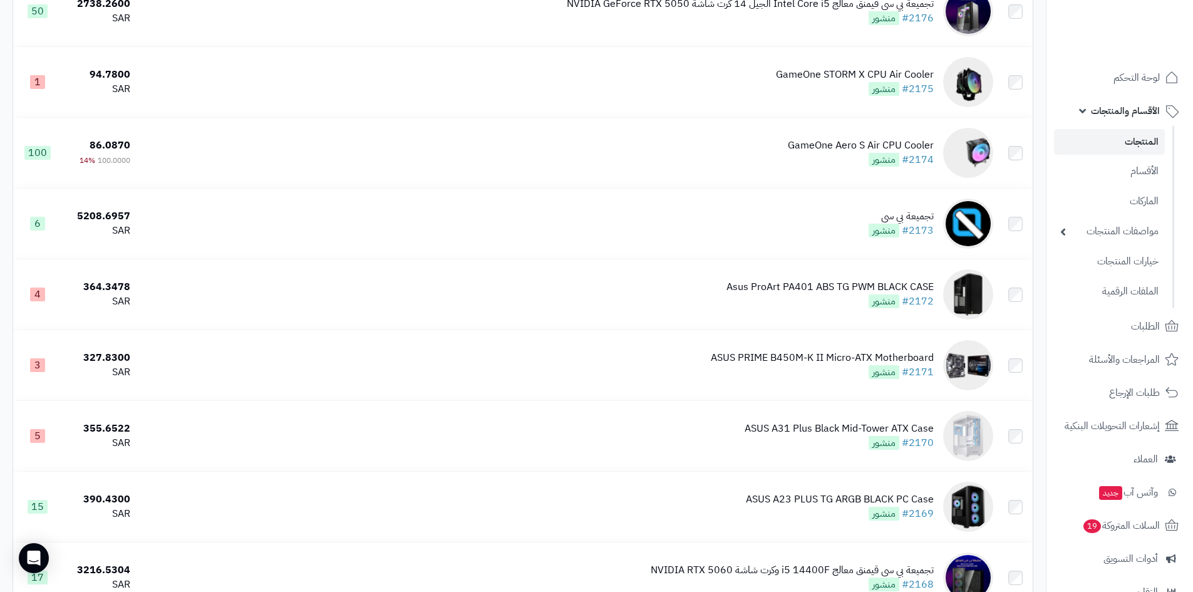
scroll to position [6782, 0]
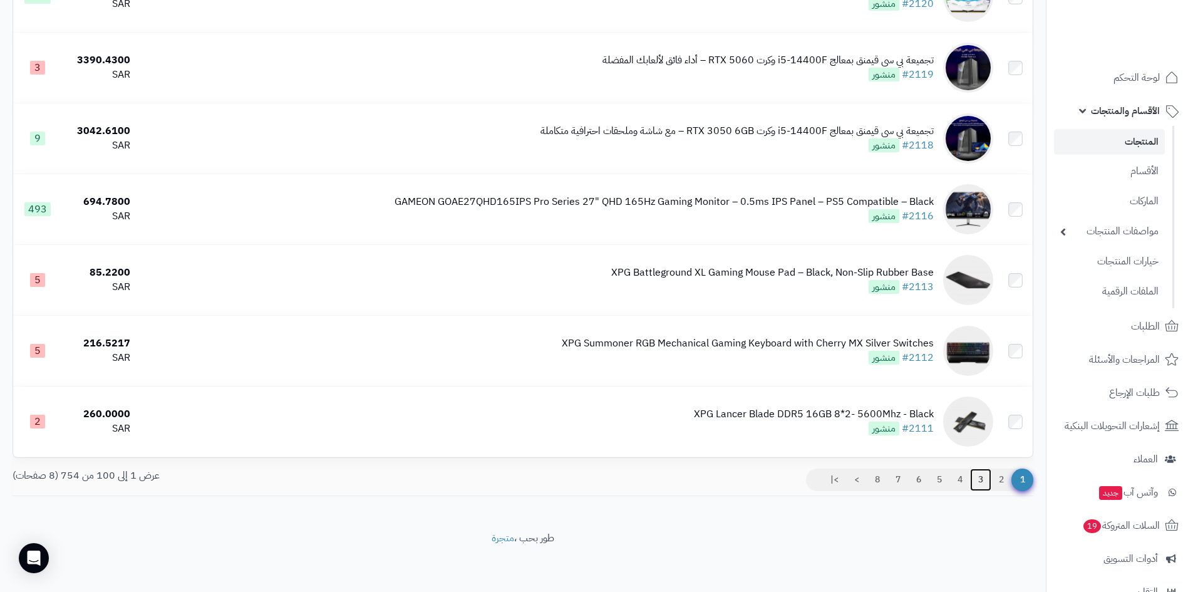
click at [974, 479] on link "3" at bounding box center [980, 479] width 21 height 23
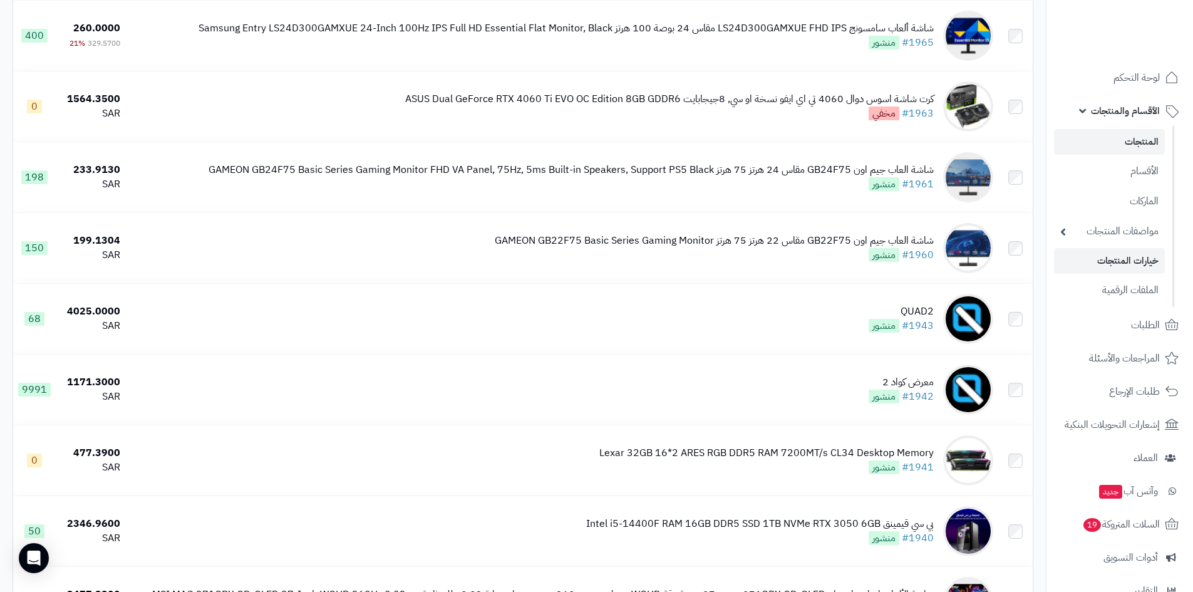
scroll to position [1233, 0]
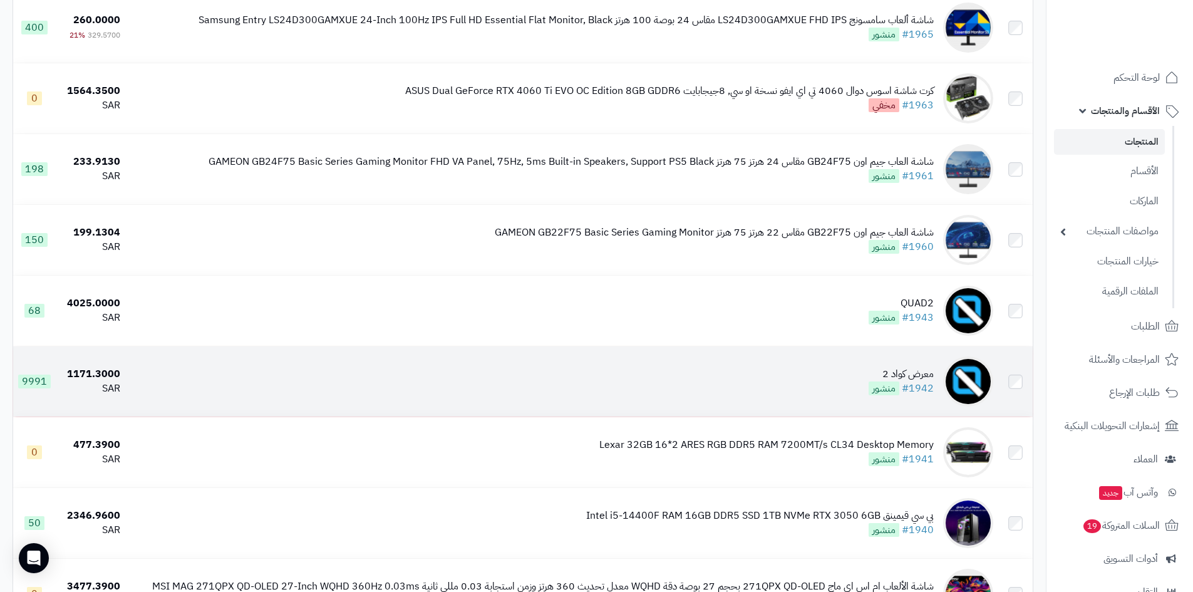
click at [841, 381] on td "معرض كواد 2 #1942 منشور" at bounding box center [561, 381] width 873 height 70
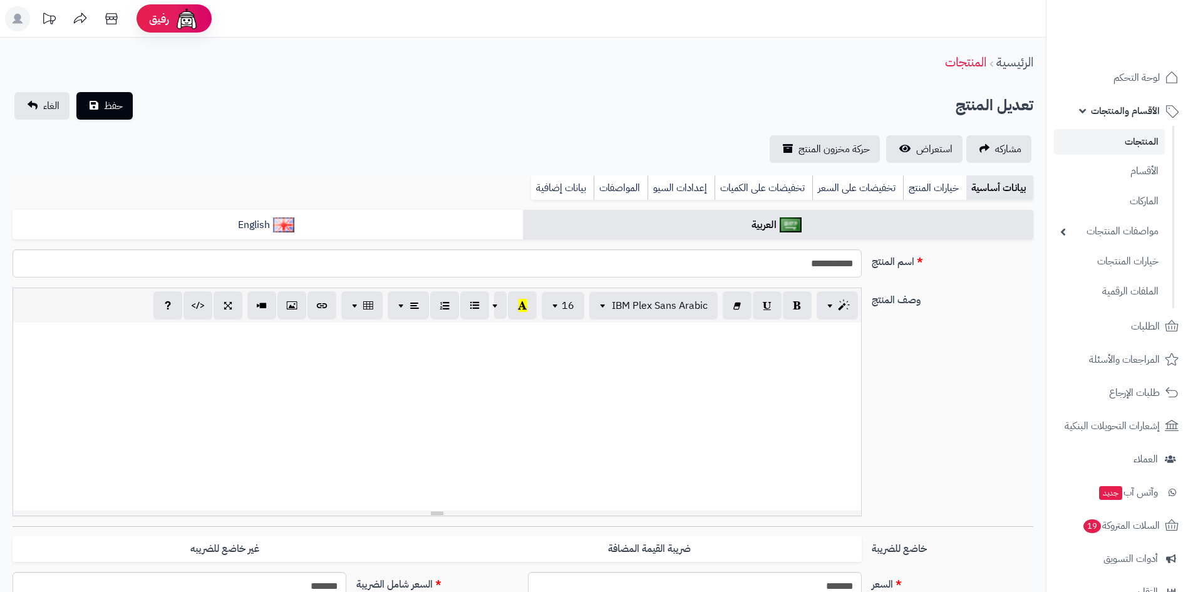
select select
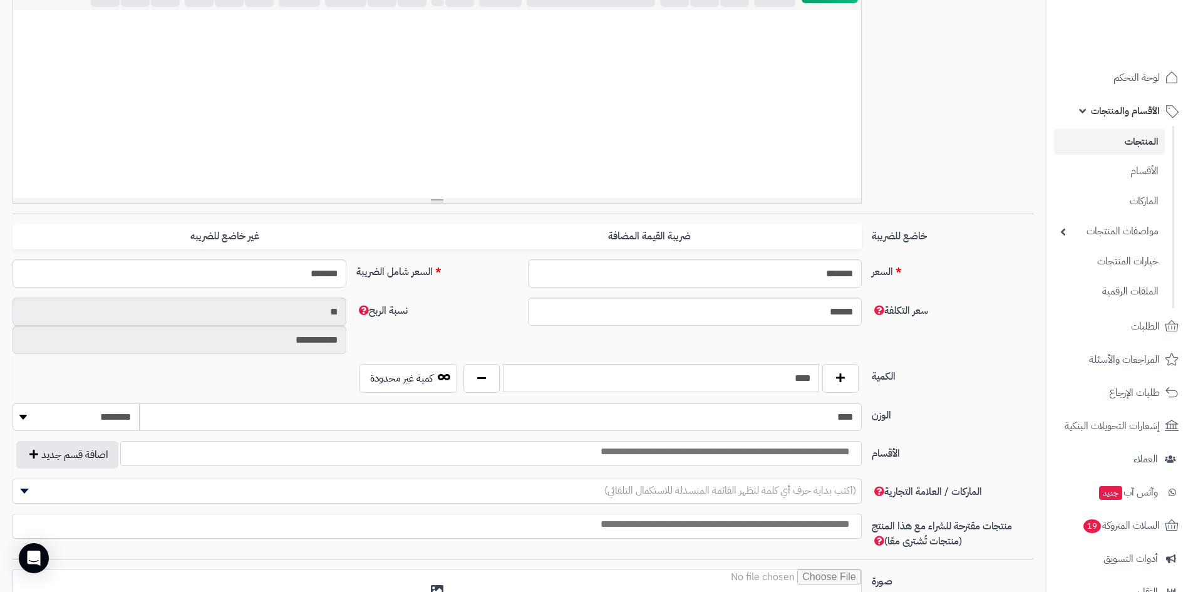
scroll to position [313, 0]
click at [278, 273] on input "*******" at bounding box center [180, 273] width 334 height 28
type input "***"
type input "**********"
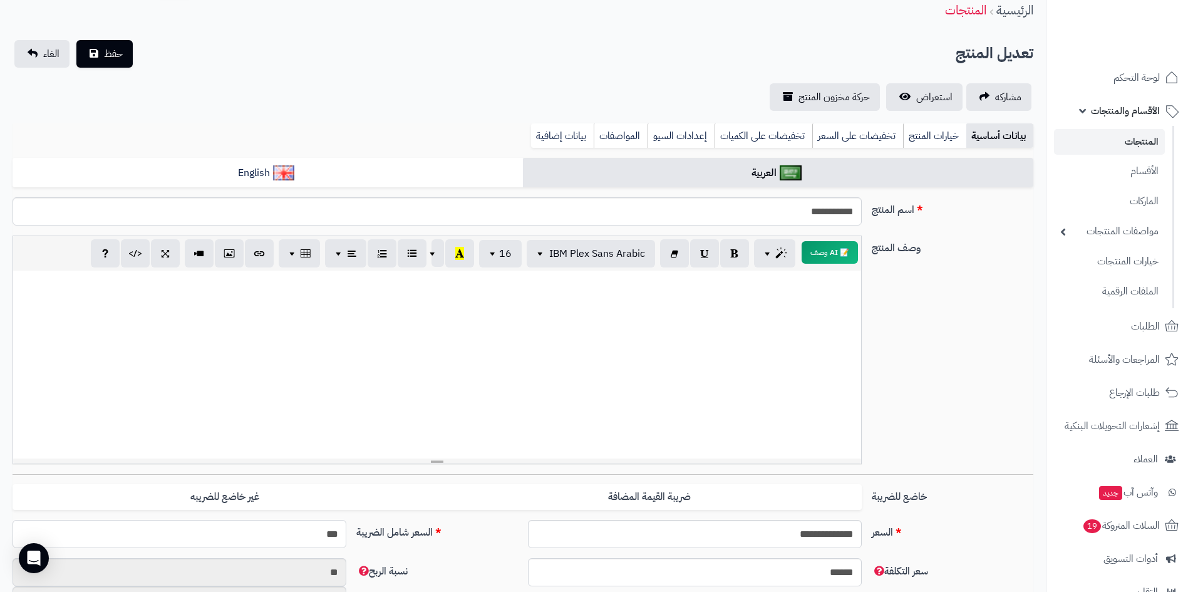
scroll to position [0, 0]
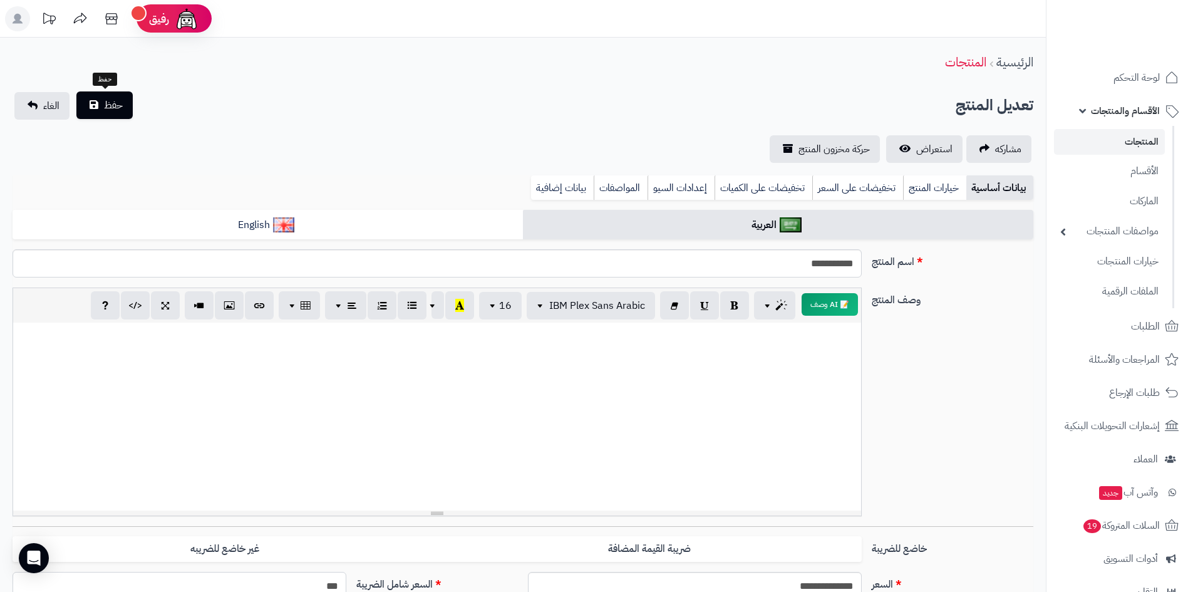
type input "***"
click at [130, 108] on button "حفظ" at bounding box center [104, 105] width 56 height 28
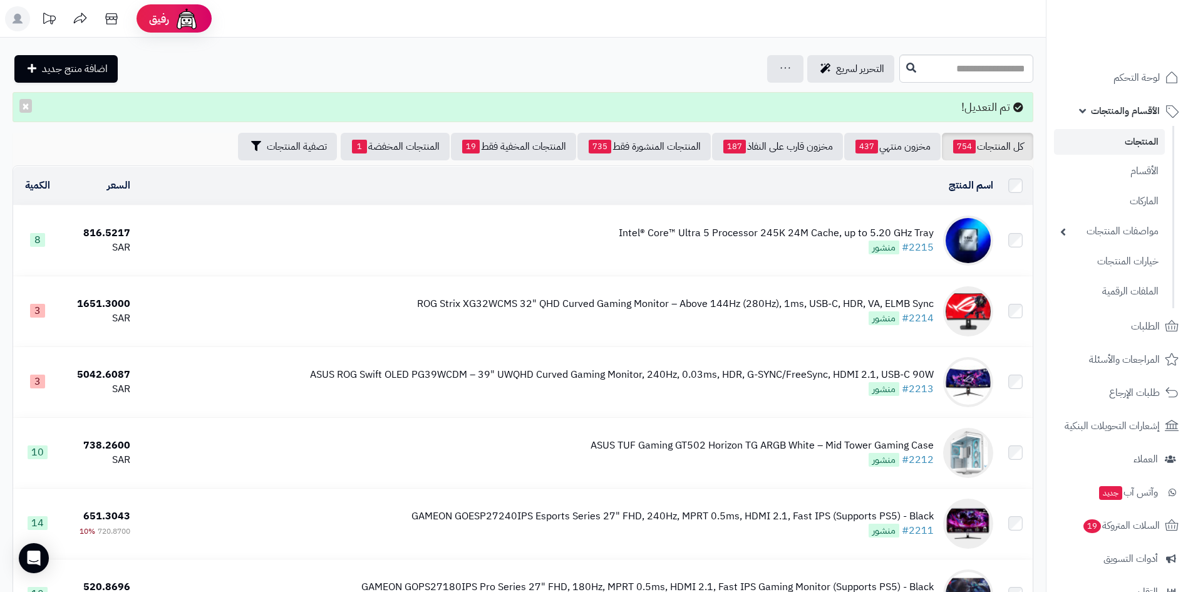
click at [1146, 143] on link "المنتجات" at bounding box center [1109, 142] width 111 height 26
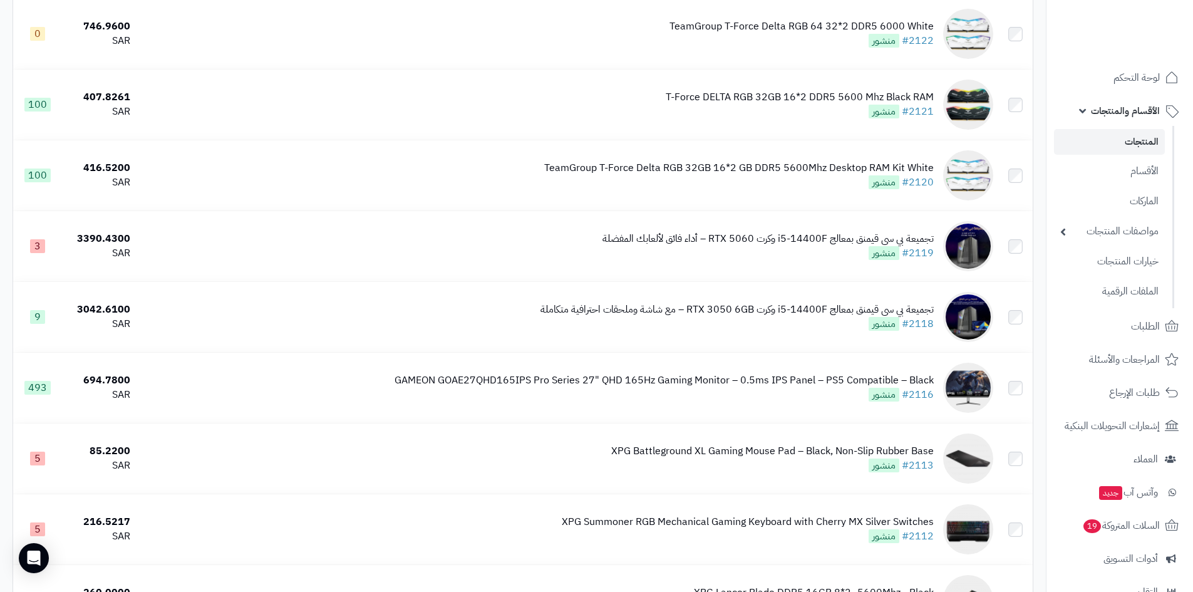
scroll to position [6782, 0]
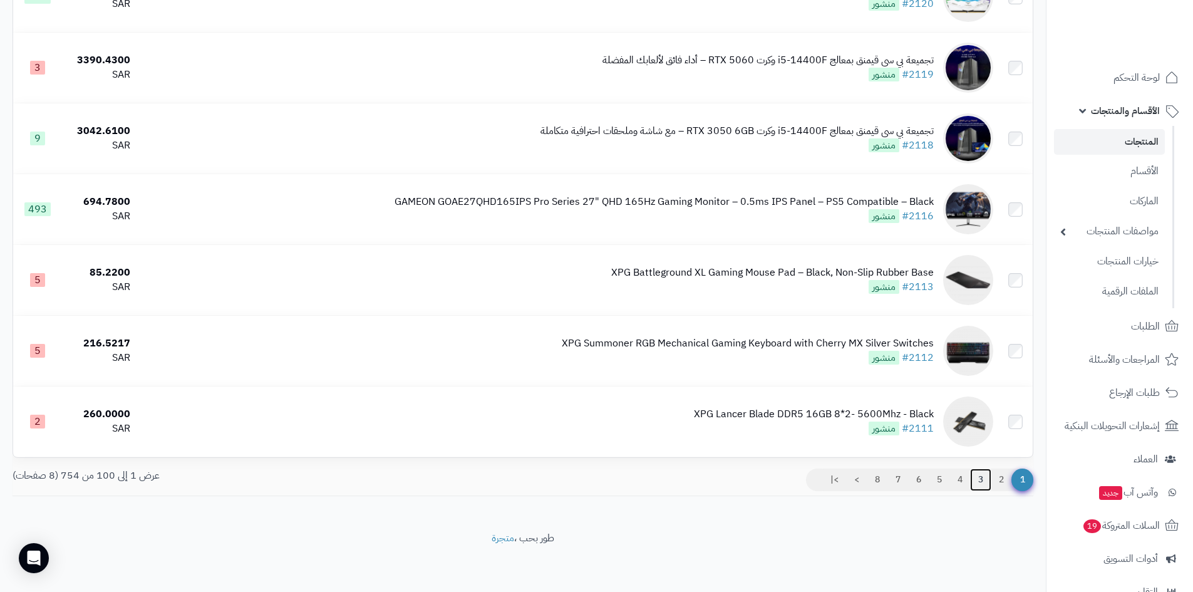
drag, startPoint x: 980, startPoint y: 482, endPoint x: 990, endPoint y: 480, distance: 9.7
click at [980, 483] on link "3" at bounding box center [980, 479] width 21 height 23
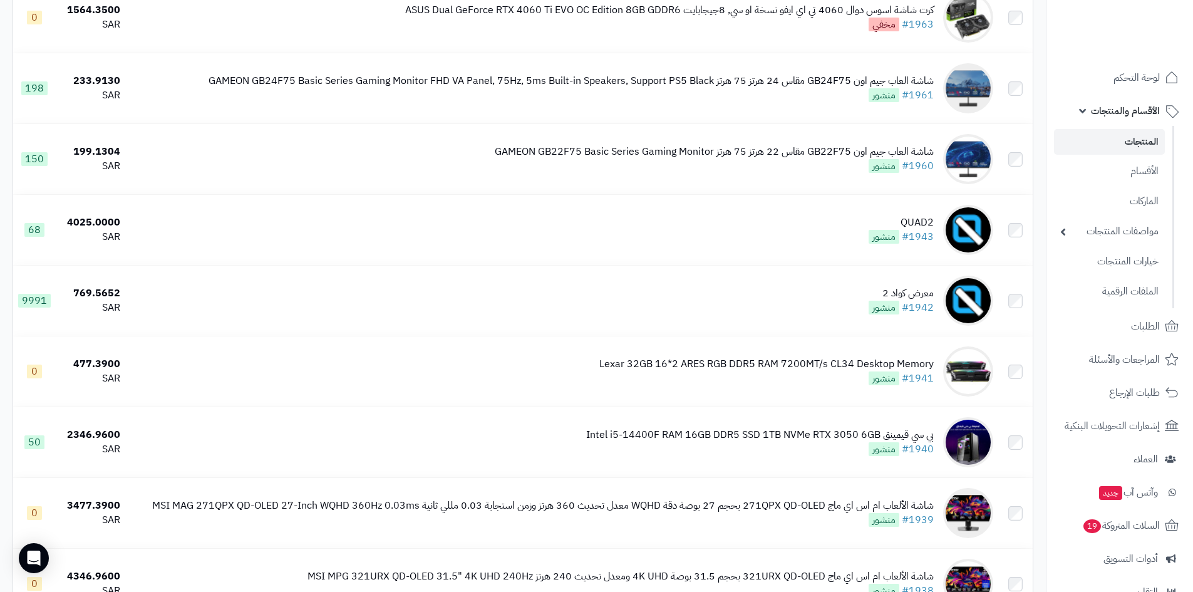
scroll to position [1330, 0]
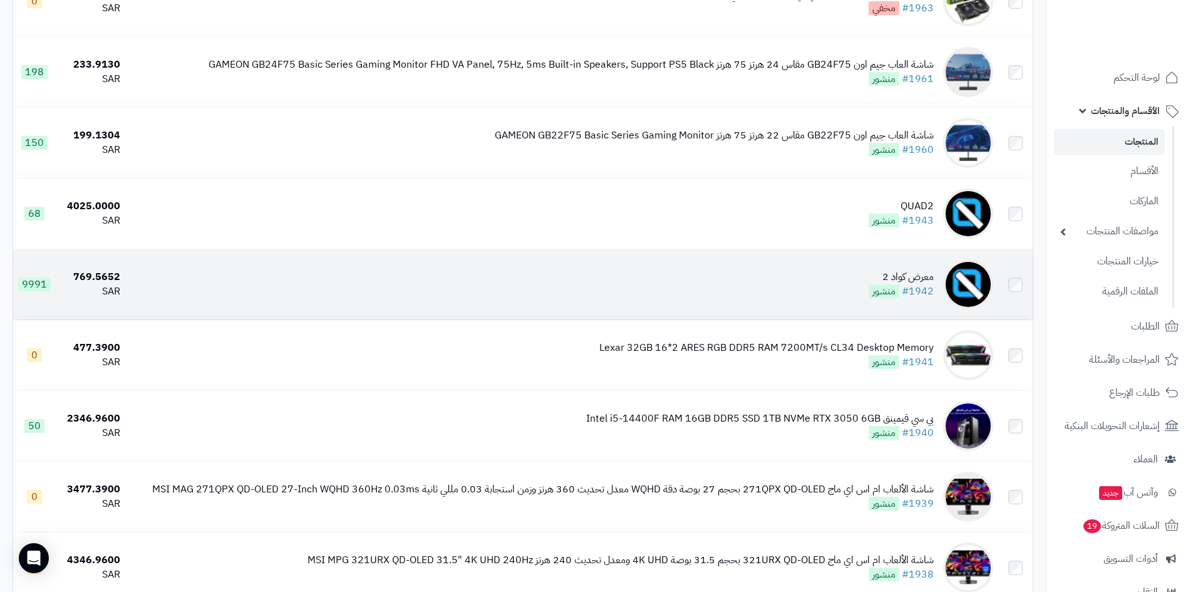
click at [838, 278] on td "معرض كواد 2 #1942 منشور" at bounding box center [561, 284] width 873 height 70
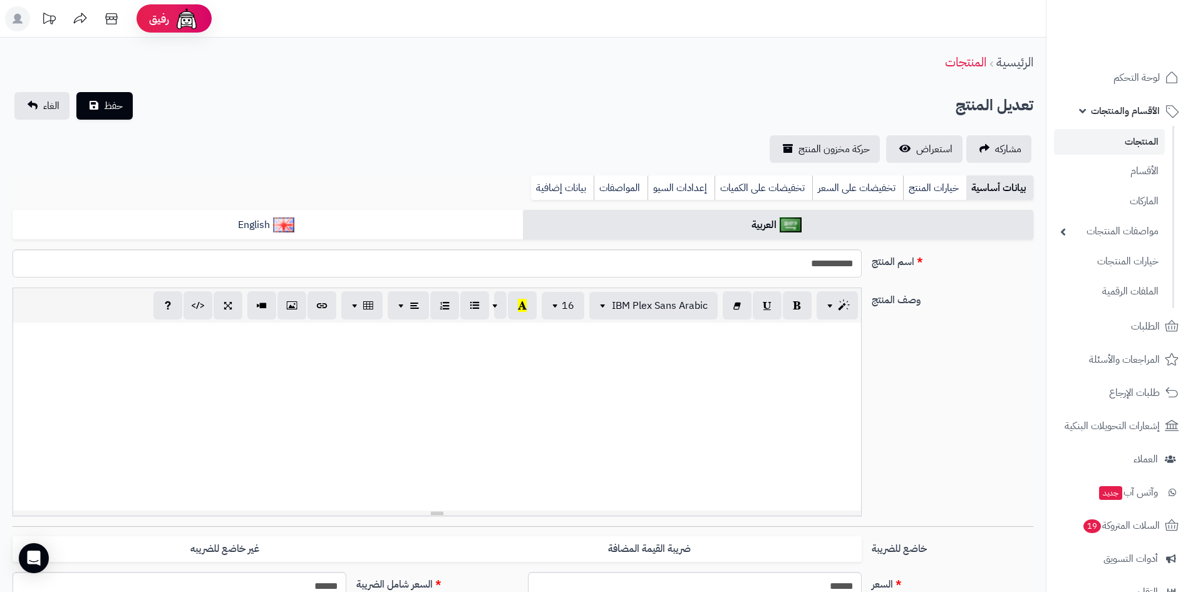
select select
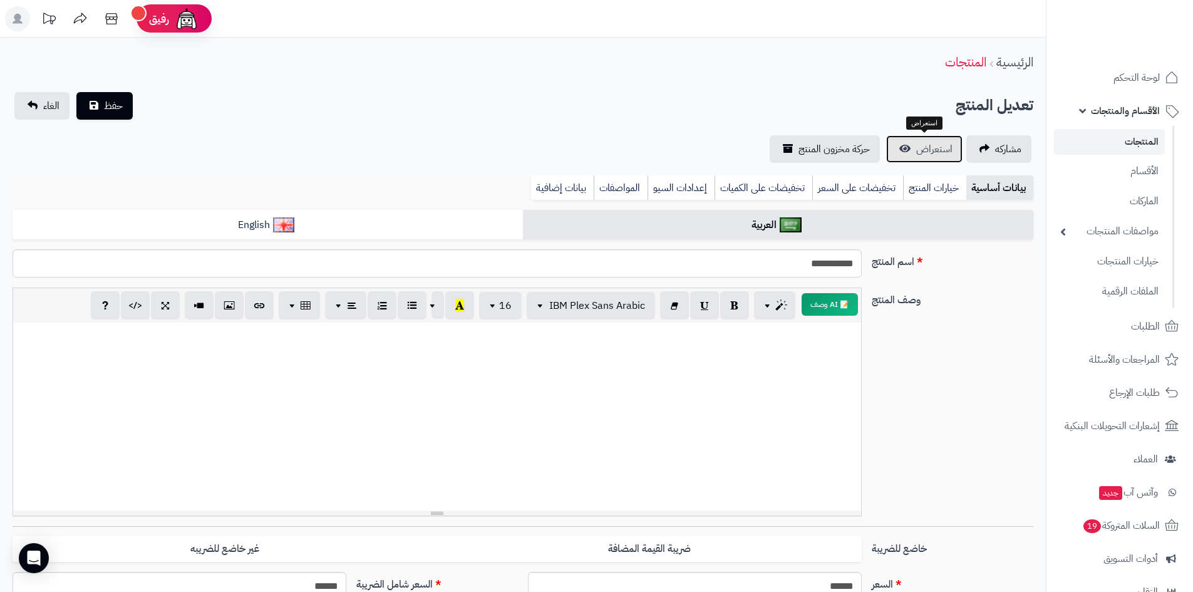
click at [923, 149] on span "استعراض" at bounding box center [934, 148] width 36 height 15
click at [1115, 113] on span "الأقسام والمنتجات" at bounding box center [1125, 111] width 69 height 18
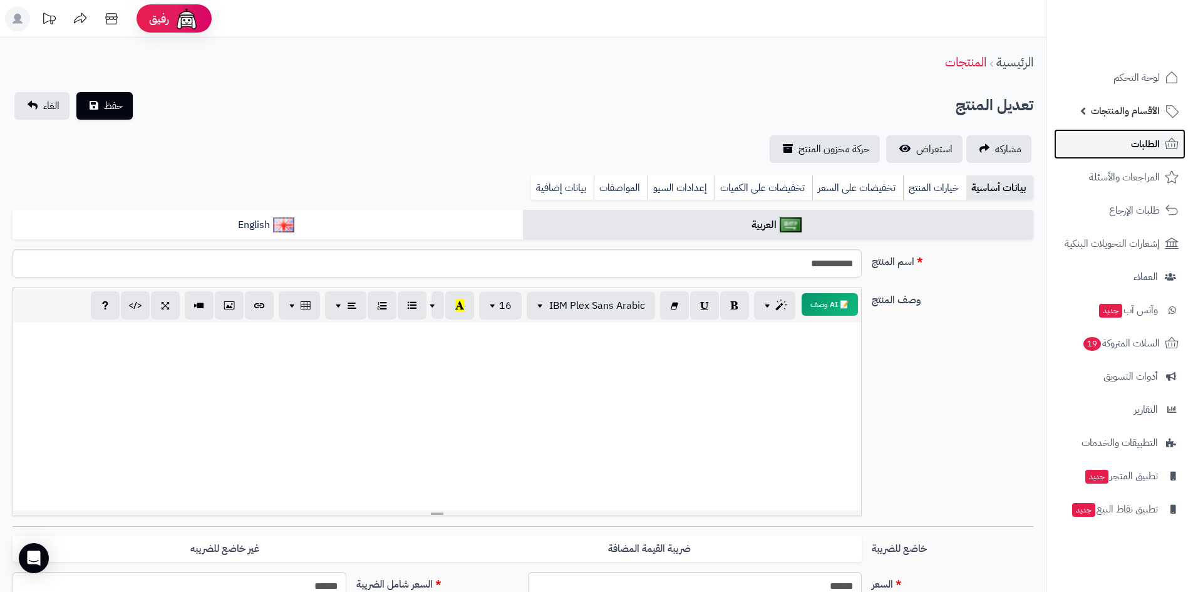
drag, startPoint x: 1139, startPoint y: 147, endPoint x: 1137, endPoint y: 155, distance: 7.7
click at [1138, 146] on span "الطلبات" at bounding box center [1145, 144] width 29 height 18
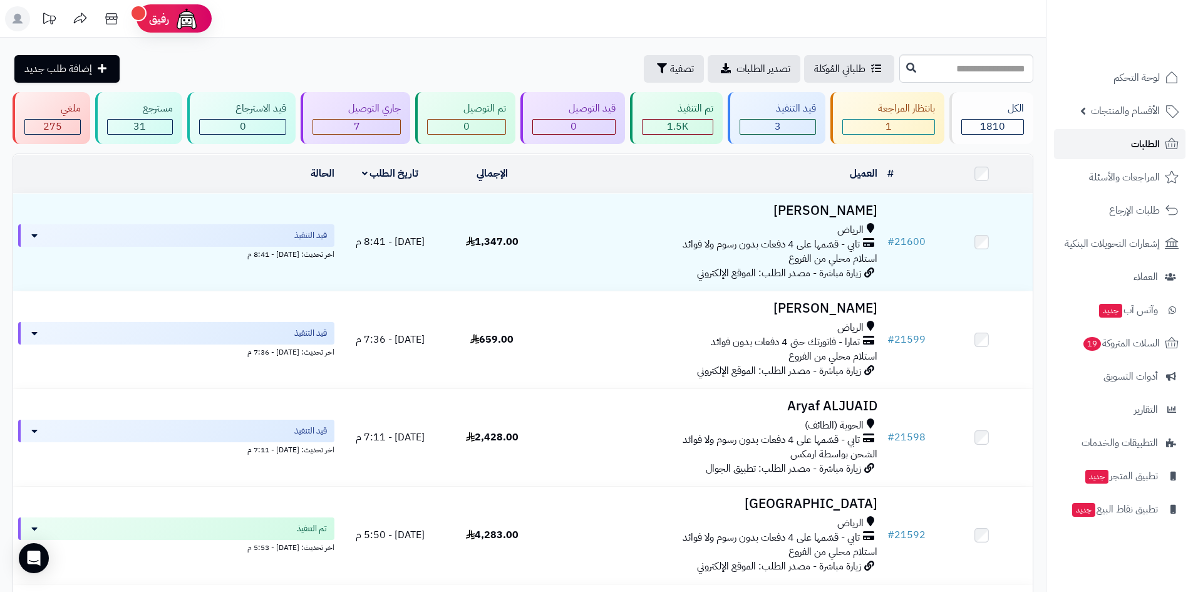
click at [1139, 141] on span "الطلبات" at bounding box center [1145, 144] width 29 height 18
click at [1111, 139] on link "الطلبات" at bounding box center [1119, 144] width 131 height 30
click at [1107, 154] on link "الطلبات" at bounding box center [1119, 144] width 131 height 30
click at [1107, 150] on link "الطلبات" at bounding box center [1119, 144] width 131 height 30
click at [1111, 145] on link "الطلبات" at bounding box center [1119, 144] width 131 height 30
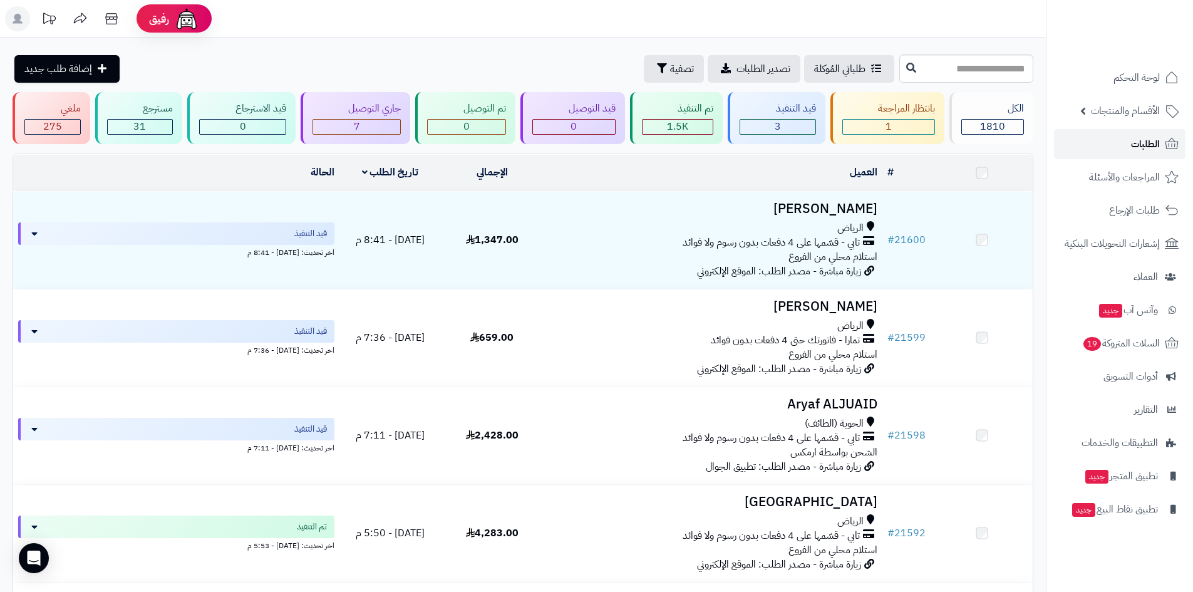
click at [1111, 145] on link "الطلبات" at bounding box center [1119, 144] width 131 height 30
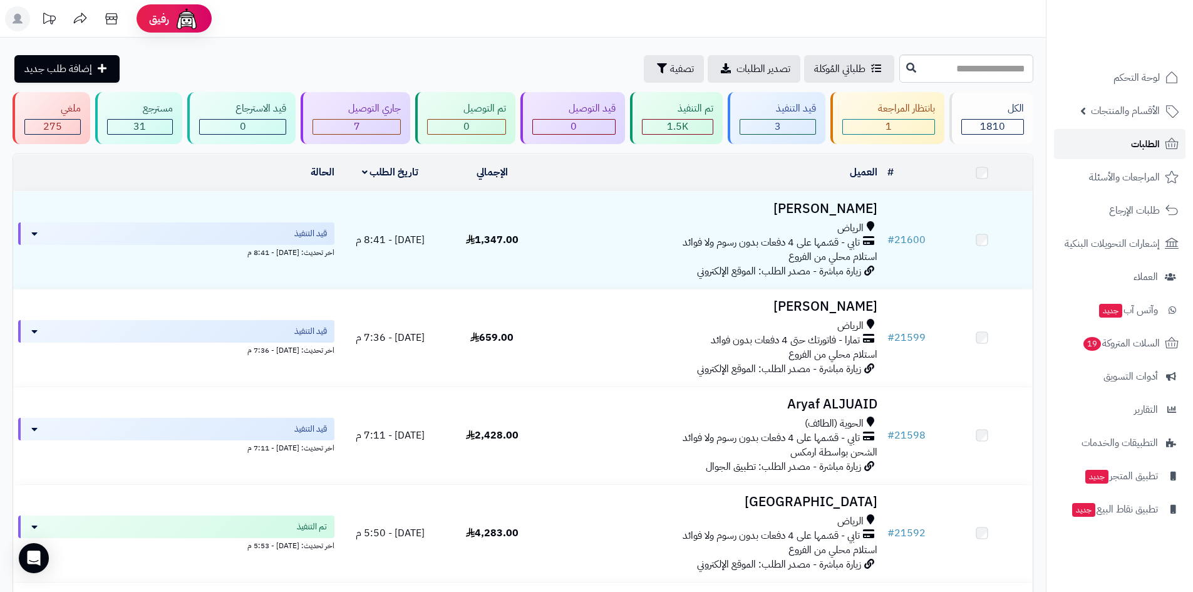
click at [1111, 145] on link "الطلبات" at bounding box center [1119, 144] width 131 height 30
click at [1121, 144] on link "الطلبات" at bounding box center [1119, 144] width 131 height 30
drag, startPoint x: 0, startPoint y: 0, endPoint x: 1119, endPoint y: 141, distance: 1127.6
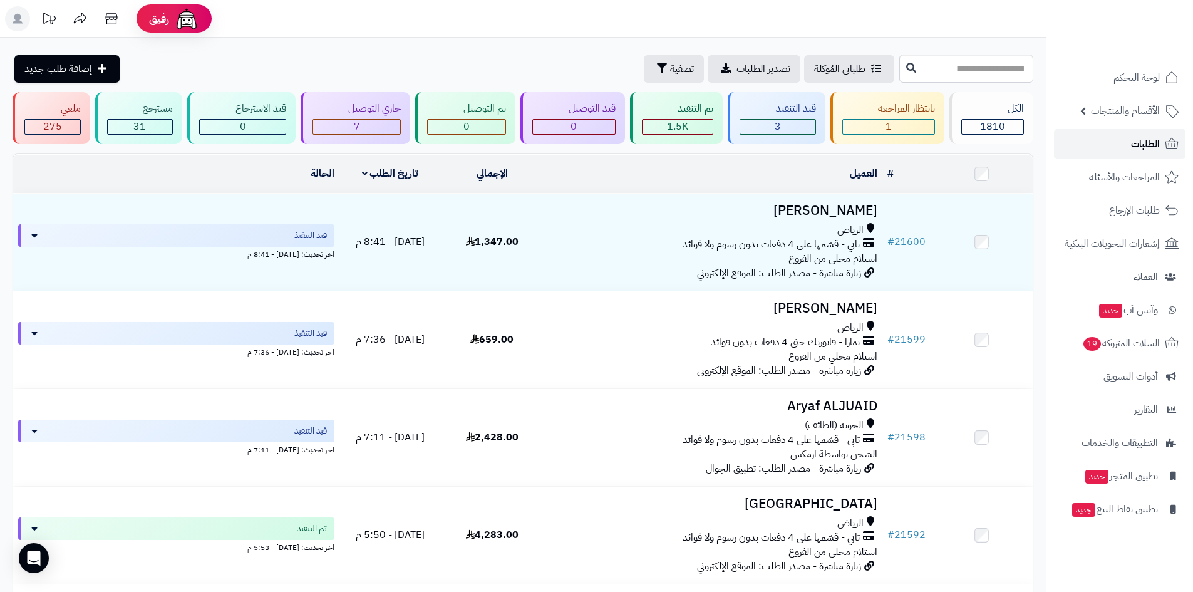
click at [1119, 141] on link "الطلبات" at bounding box center [1119, 144] width 131 height 30
click at [1117, 138] on link "الطلبات" at bounding box center [1119, 144] width 131 height 30
drag, startPoint x: 0, startPoint y: 0, endPoint x: 1116, endPoint y: 136, distance: 1123.8
click at [1116, 137] on link "الطلبات" at bounding box center [1119, 144] width 131 height 30
click at [1127, 141] on link "الطلبات" at bounding box center [1119, 144] width 131 height 30
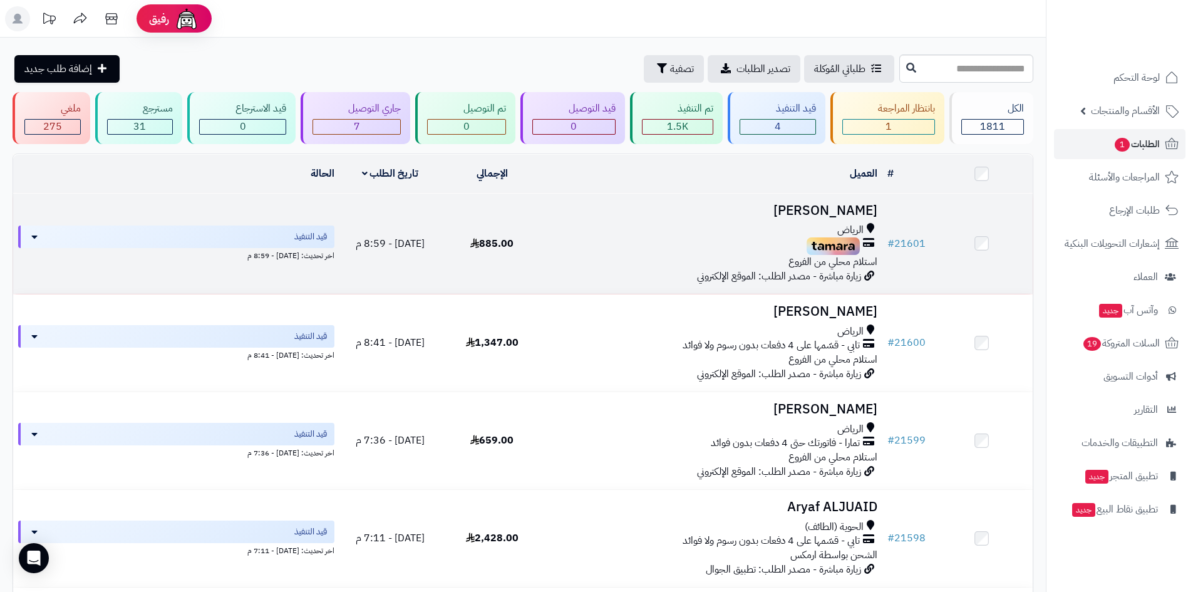
click at [652, 223] on div "الرياض" at bounding box center [712, 230] width 329 height 14
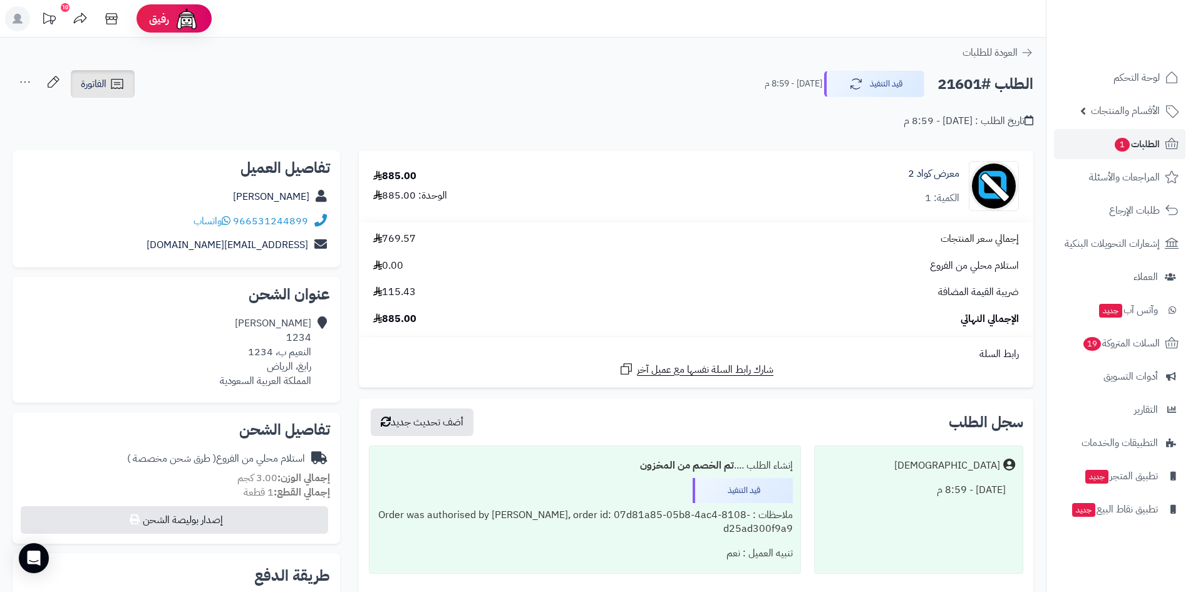
click at [108, 83] on link "الفاتورة" at bounding box center [103, 84] width 64 height 28
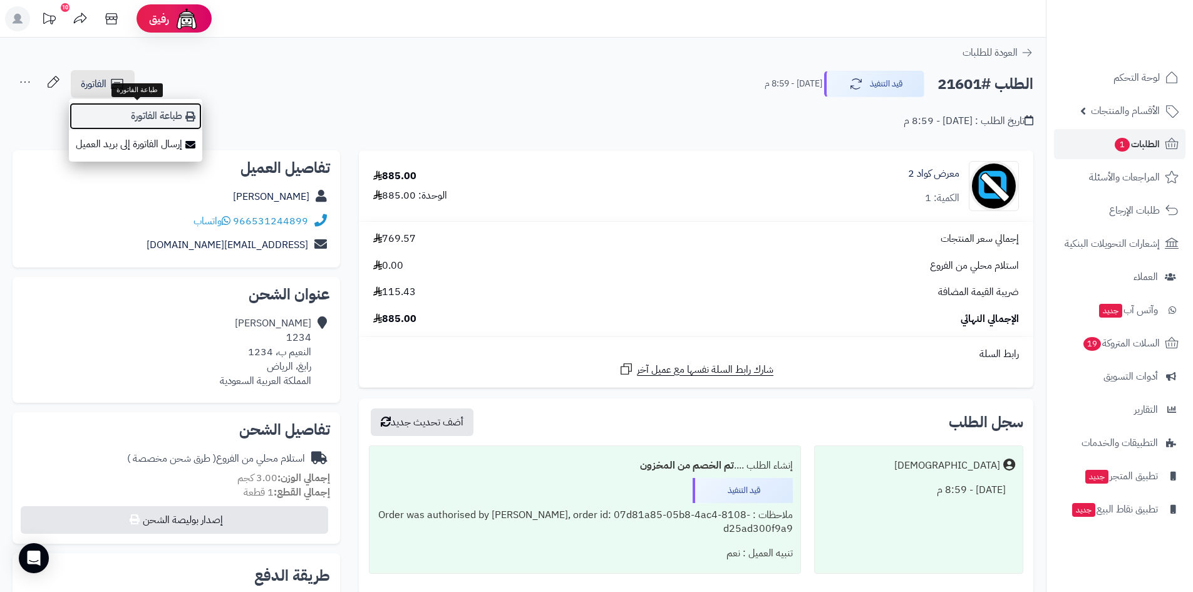
click at [155, 118] on link "طباعة الفاتورة" at bounding box center [135, 116] width 133 height 28
